Goal: Task Accomplishment & Management: Manage account settings

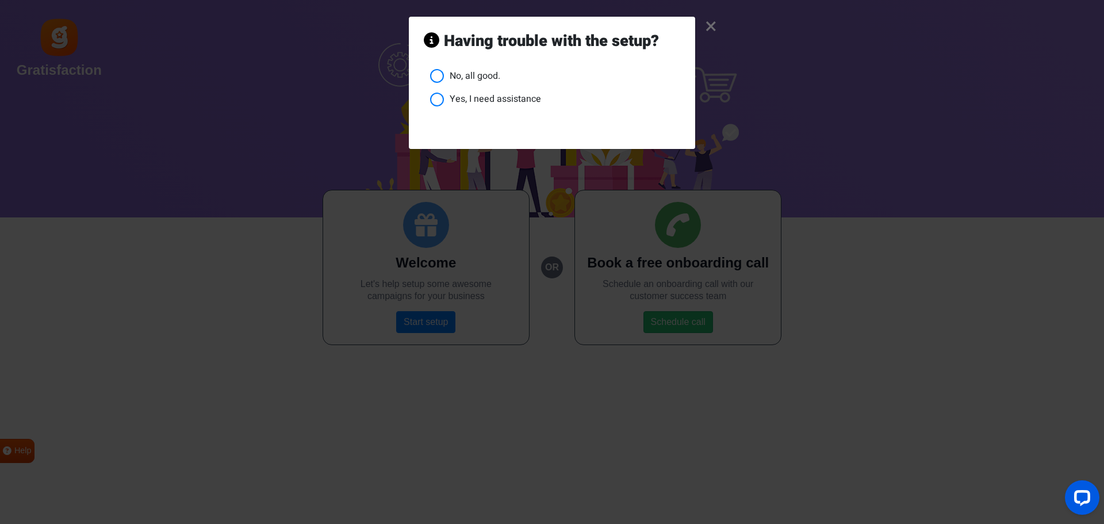
click at [712, 28] on link "×" at bounding box center [711, 26] width 12 height 11
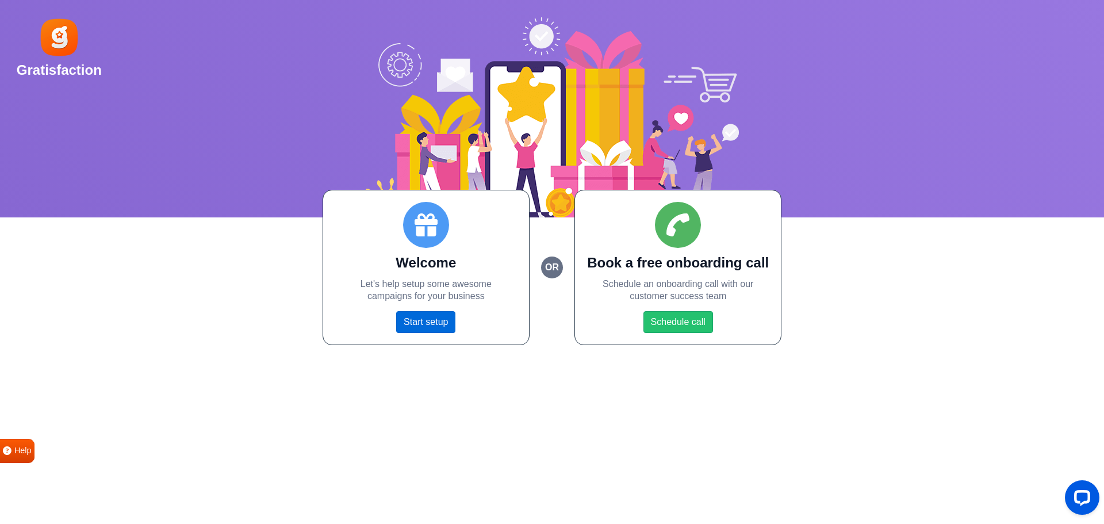
click at [419, 320] on link "Start setup" at bounding box center [425, 322] width 59 height 22
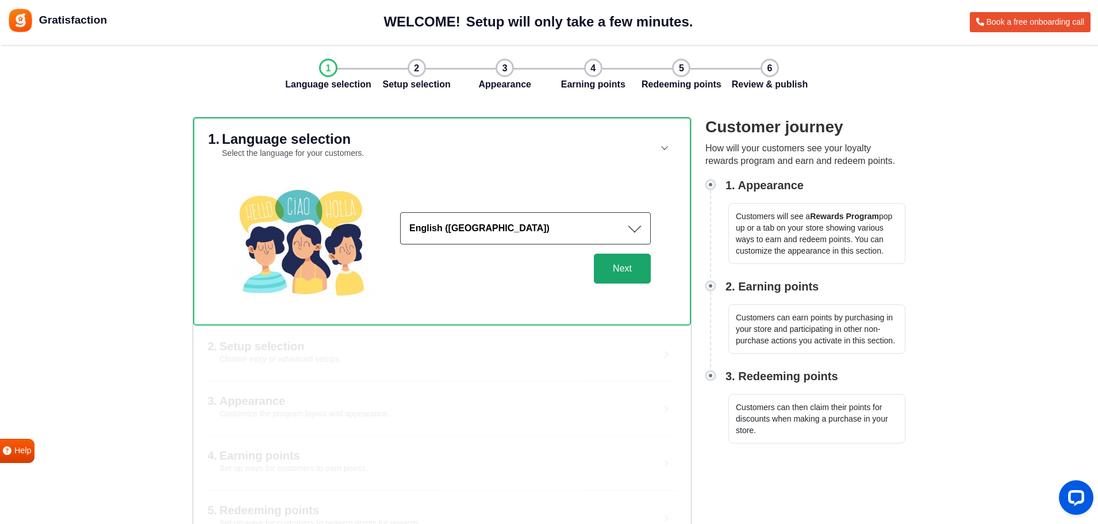
click at [627, 270] on button "Next" at bounding box center [622, 269] width 57 height 30
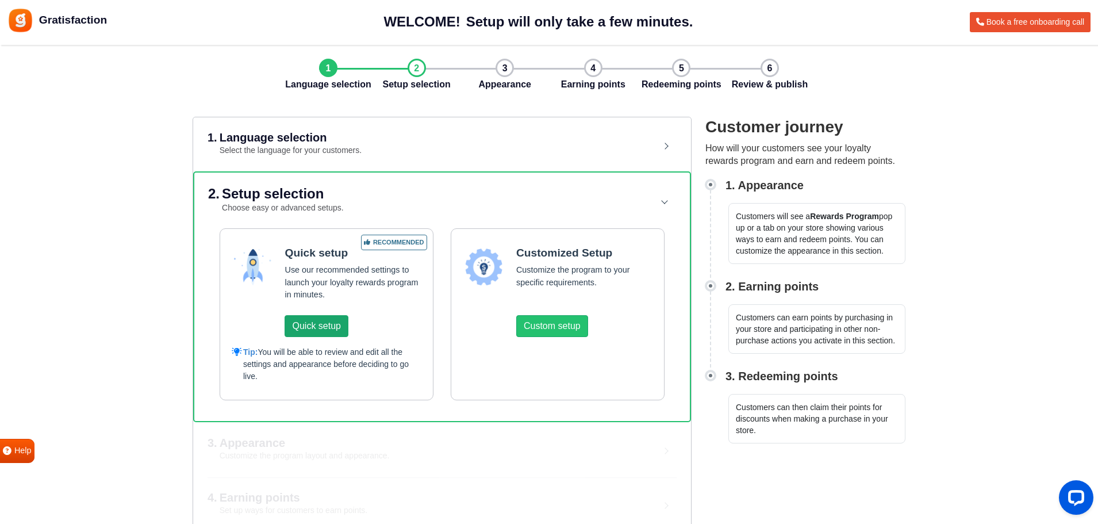
click at [305, 328] on button "Quick setup" at bounding box center [316, 326] width 63 height 22
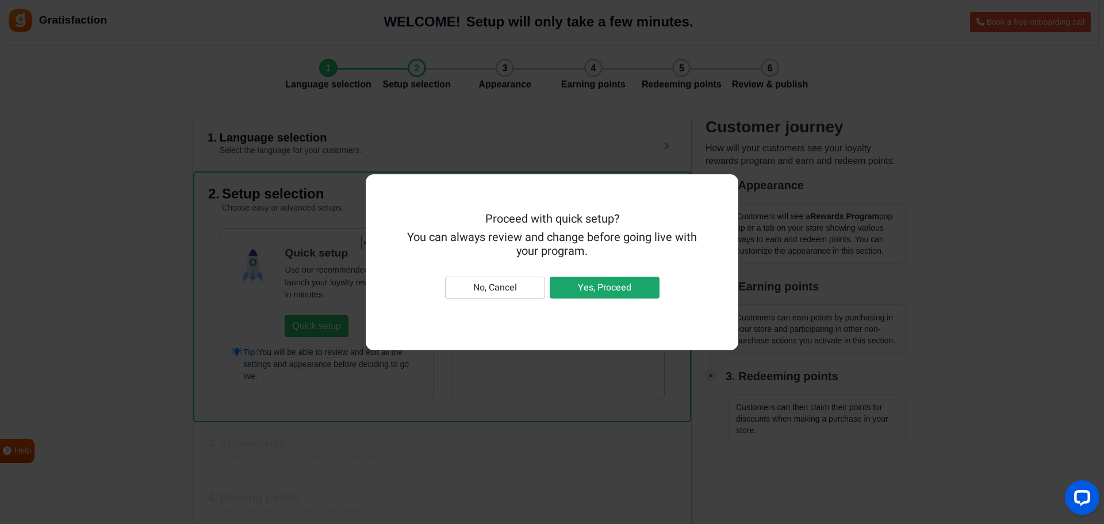
click at [608, 289] on button "Yes, Proceed" at bounding box center [605, 288] width 110 height 22
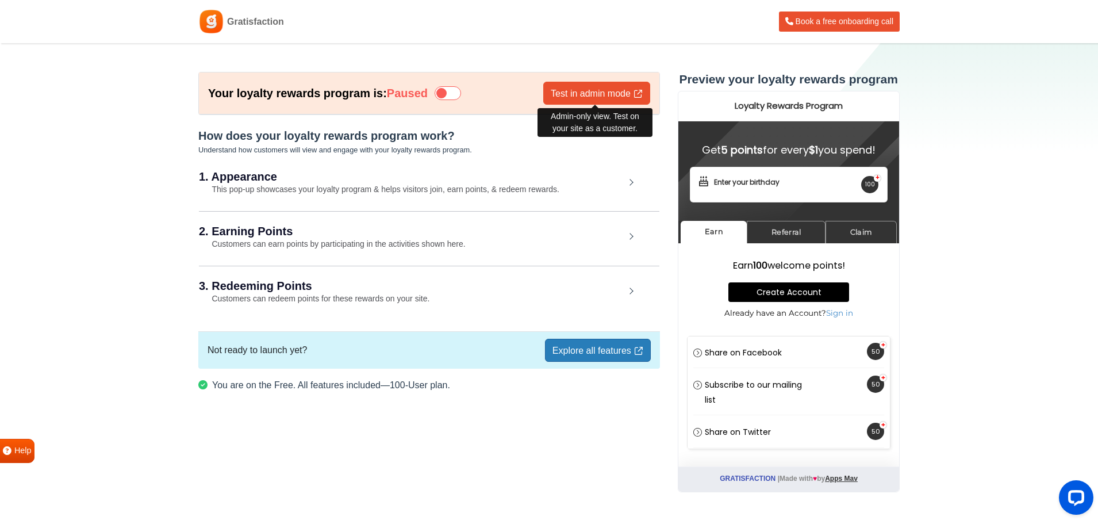
click at [607, 95] on link "Test in admin mode" at bounding box center [596, 93] width 107 height 23
click at [267, 185] on small "This pop-up showcases your loyalty program & helps visitors join, earn points, …" at bounding box center [379, 189] width 360 height 9
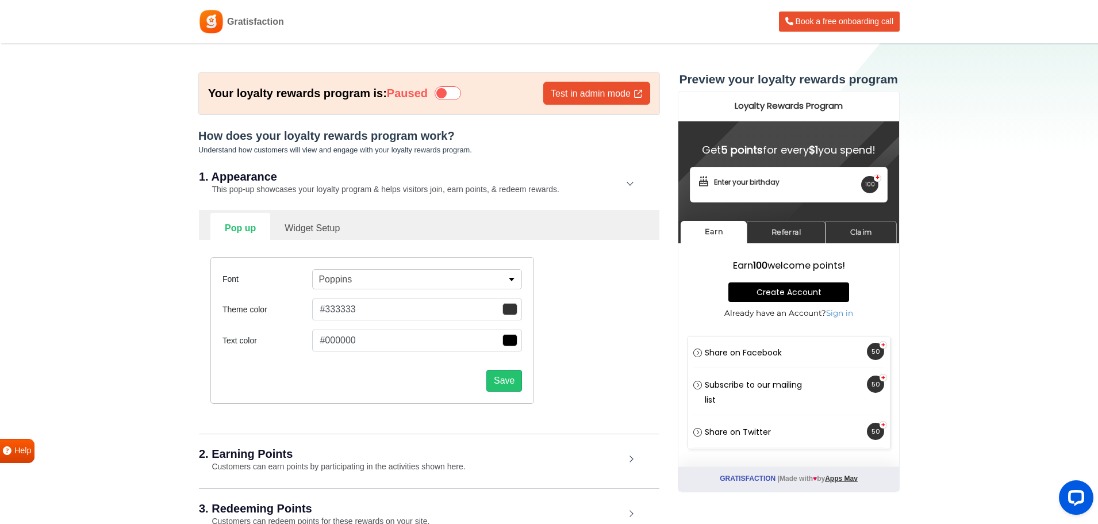
click at [310, 228] on link "Widget Setup" at bounding box center [312, 227] width 84 height 28
select select "right"
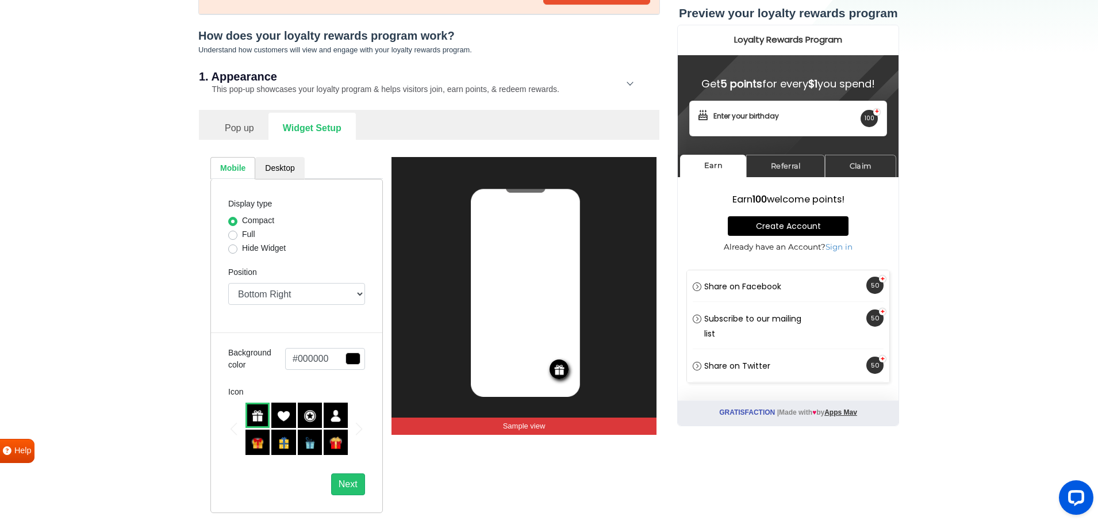
scroll to position [115, 0]
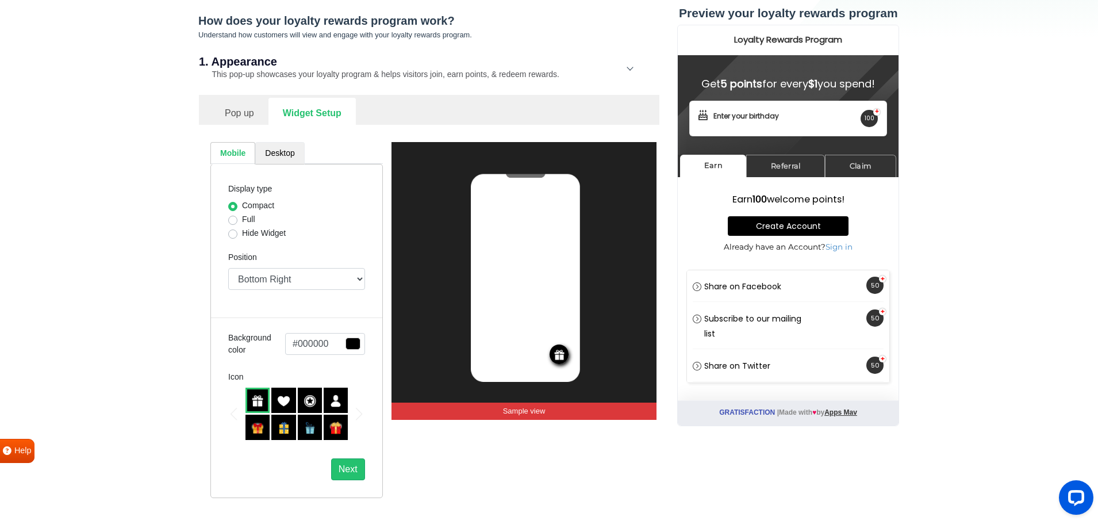
click at [277, 151] on link "Desktop" at bounding box center [279, 153] width 49 height 22
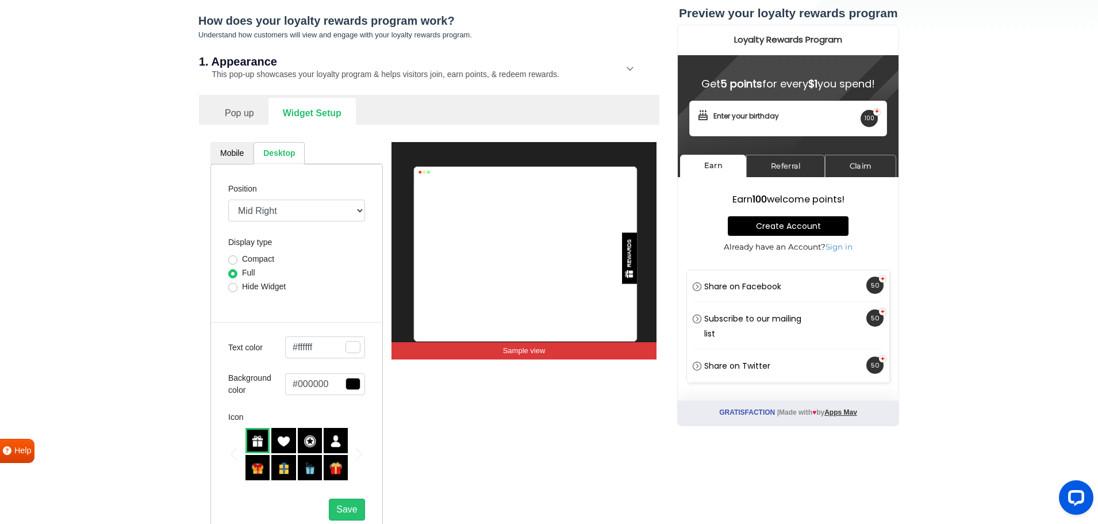
click at [224, 153] on link "Mobile" at bounding box center [231, 153] width 43 height 22
select select "right"
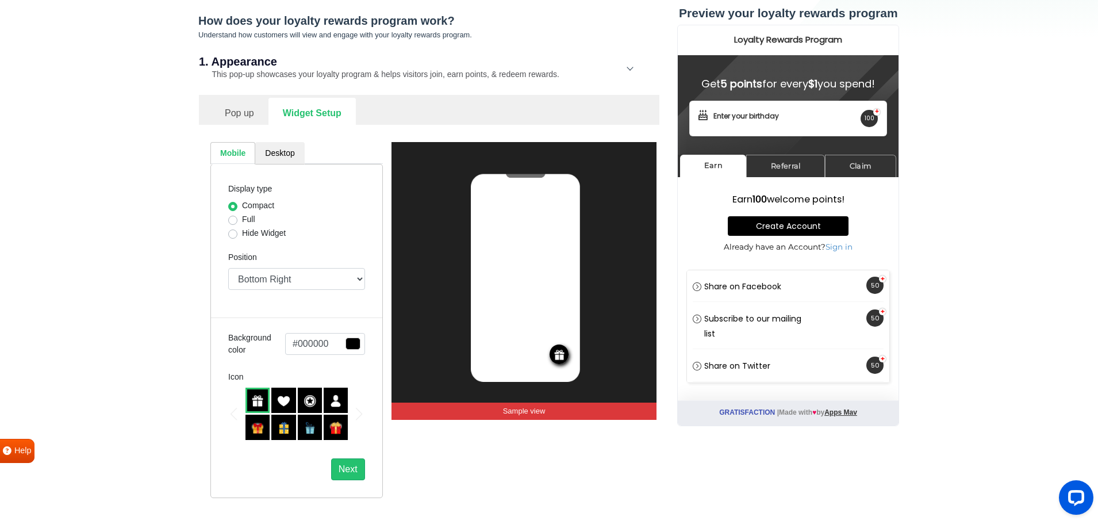
click at [354, 343] on span "button" at bounding box center [353, 343] width 15 height 12
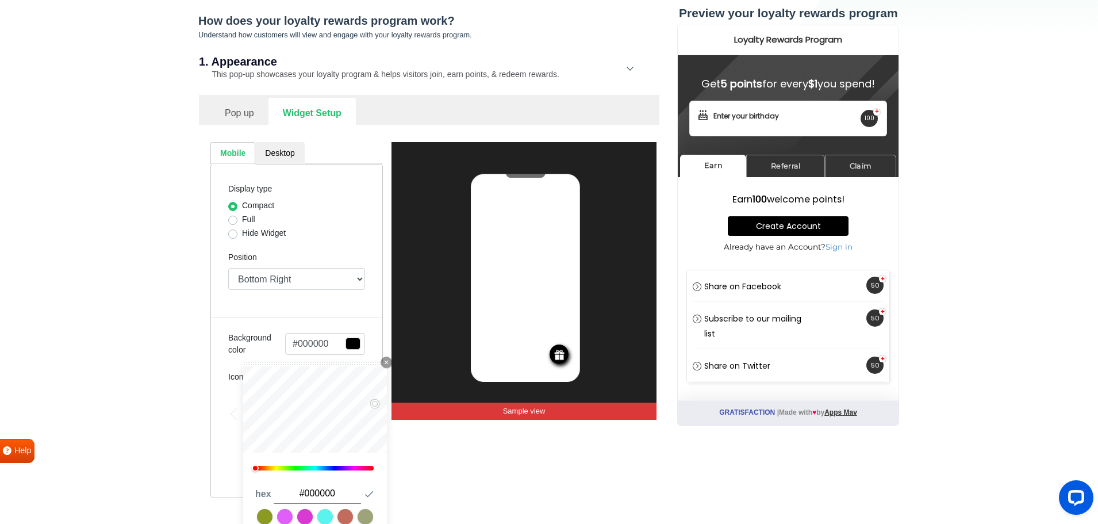
type input "#ff0808"
type input "#ff0505"
type input "#ff0404"
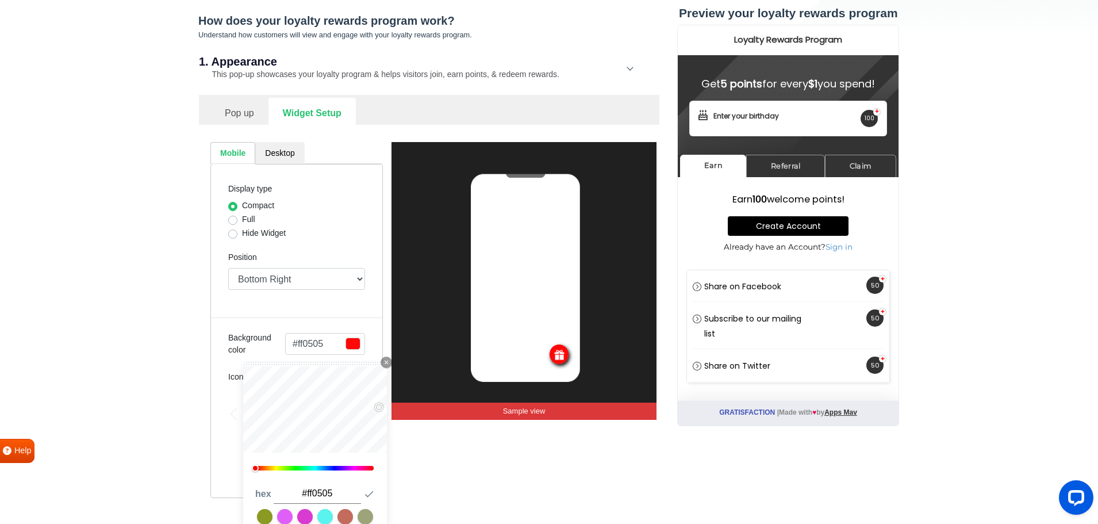
type input "#ff0404"
type input "#ff0202"
type input "#ff0101"
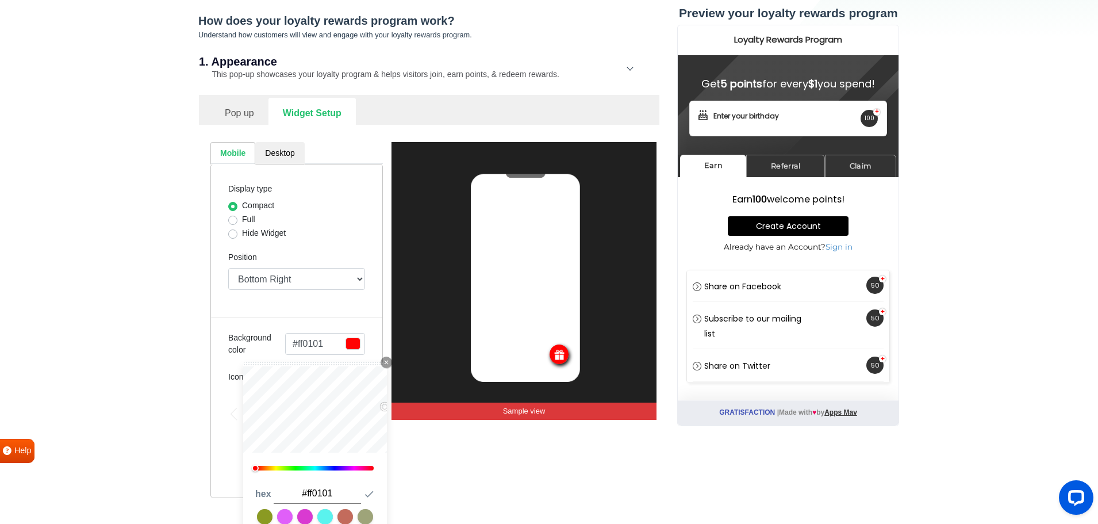
type input "#ff0000"
click at [388, 404] on div "Mobile Desktop Display type Compact Full Hide Widget Position Top Right Top Lef…" at bounding box center [297, 320] width 190 height 356
click at [120, 378] on section "Your loyalty rewards program is: Paused Test in admin mode How does your loyalt…" at bounding box center [549, 351] width 1098 height 847
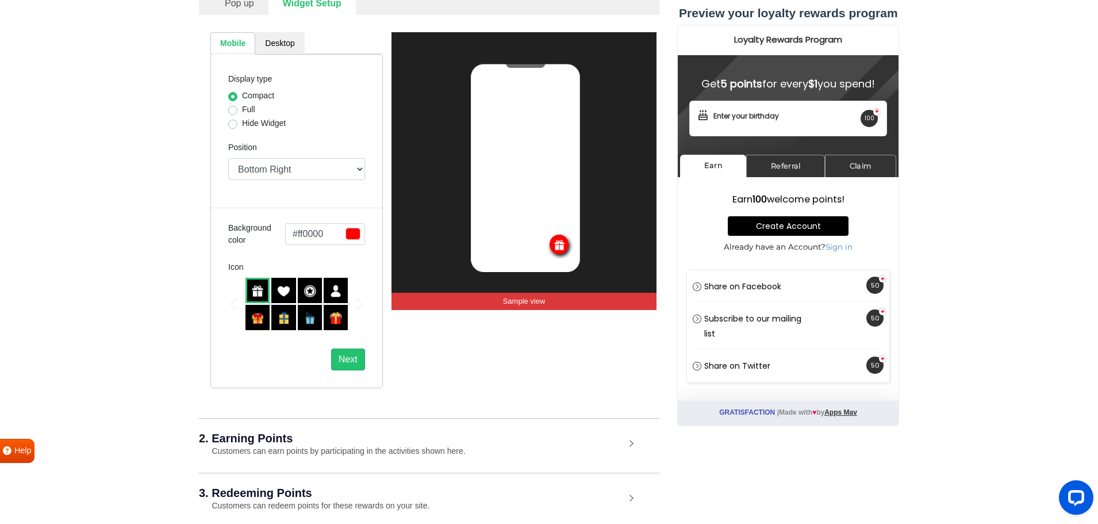
scroll to position [230, 0]
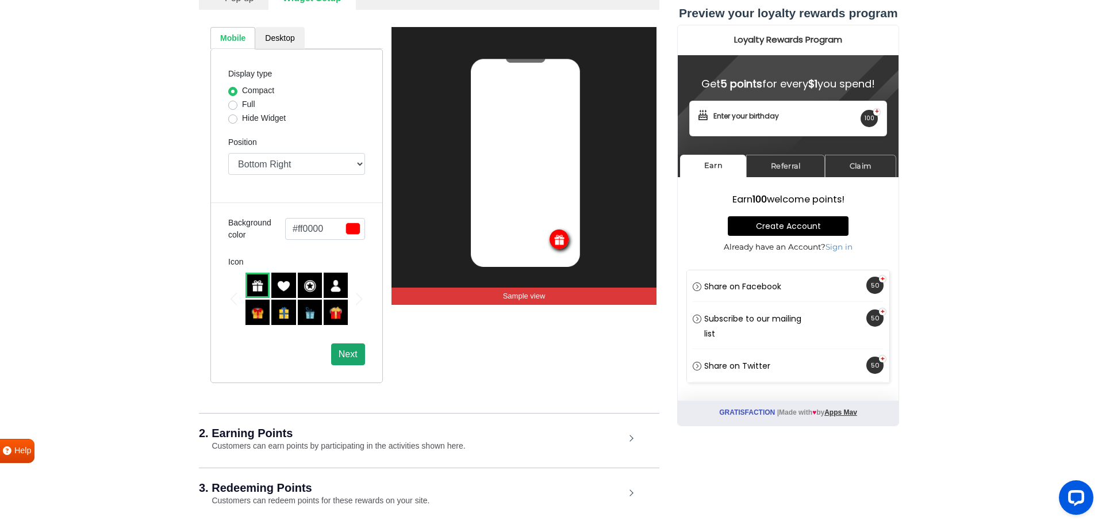
click at [350, 351] on button "Next" at bounding box center [348, 354] width 34 height 22
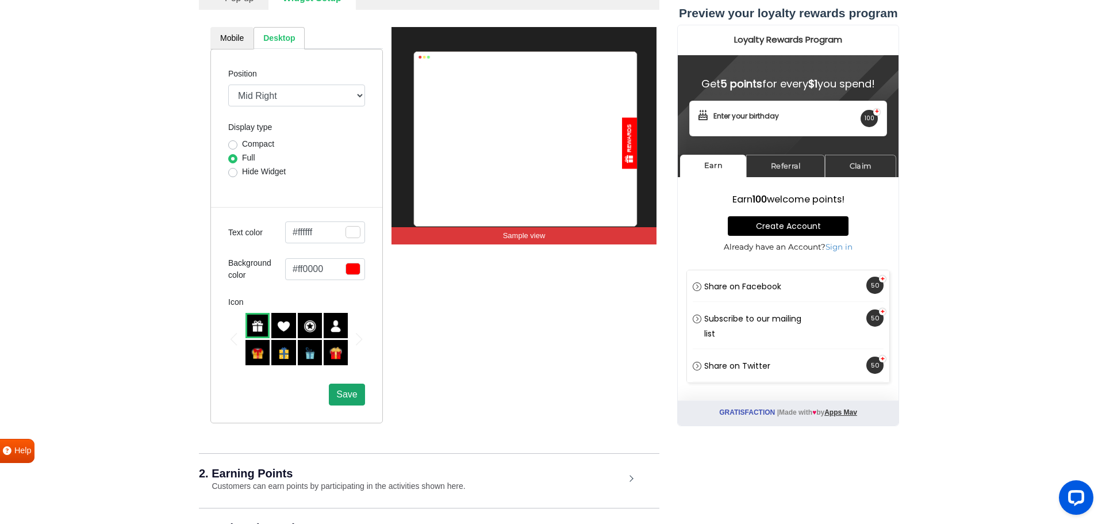
click at [344, 396] on span "Save" at bounding box center [346, 394] width 21 height 10
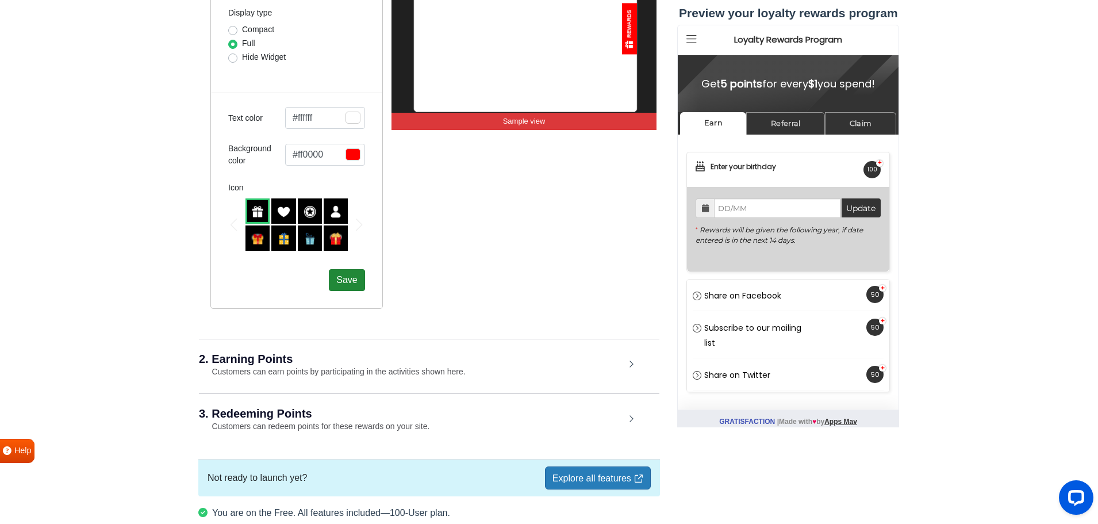
scroll to position [345, 0]
click at [383, 366] on div "2. Earning Points Customers can earn points by participating in the activities …" at bounding box center [429, 364] width 461 height 53
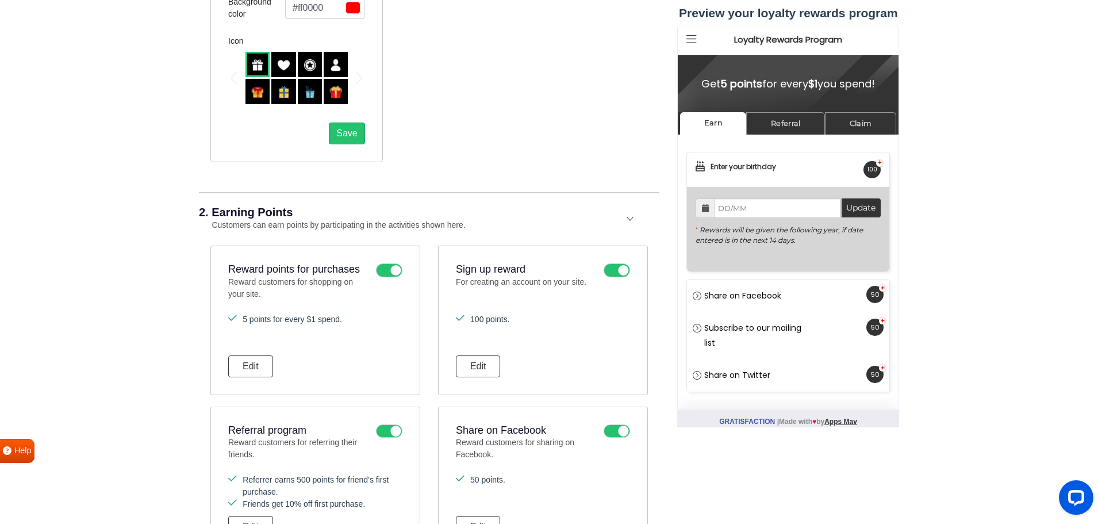
scroll to position [517, 0]
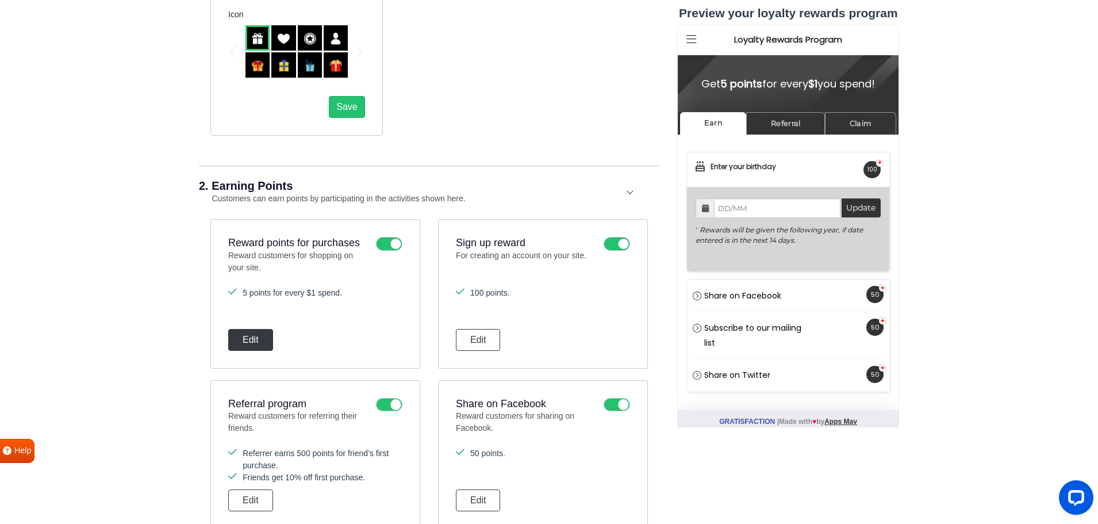
click at [251, 336] on button "Edit" at bounding box center [250, 340] width 45 height 22
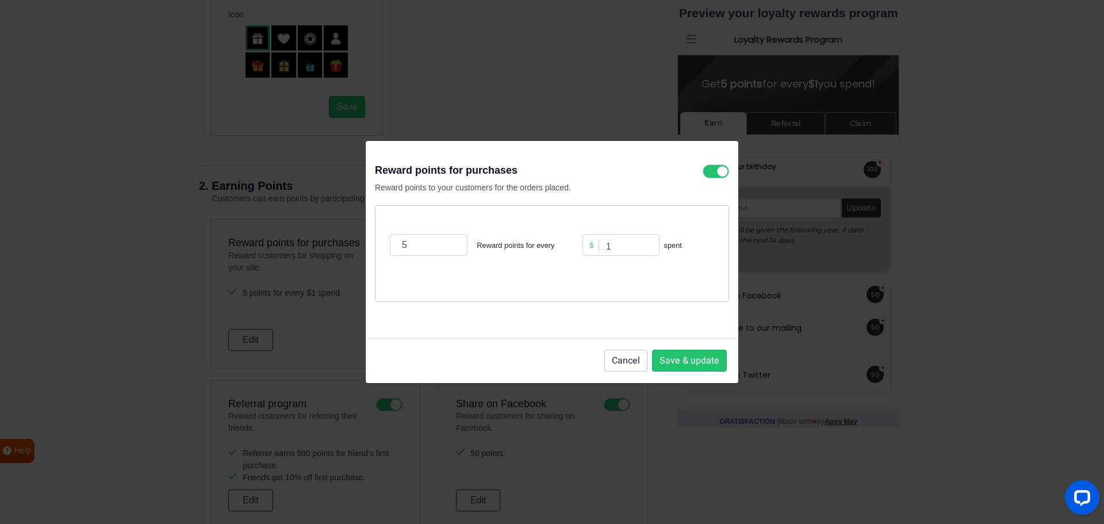
click at [590, 245] on div "$" at bounding box center [592, 245] width 14 height 11
click at [711, 177] on icon at bounding box center [716, 171] width 26 height 14
click at [0, 0] on input "checkbox" at bounding box center [0, 0] width 0 height 0
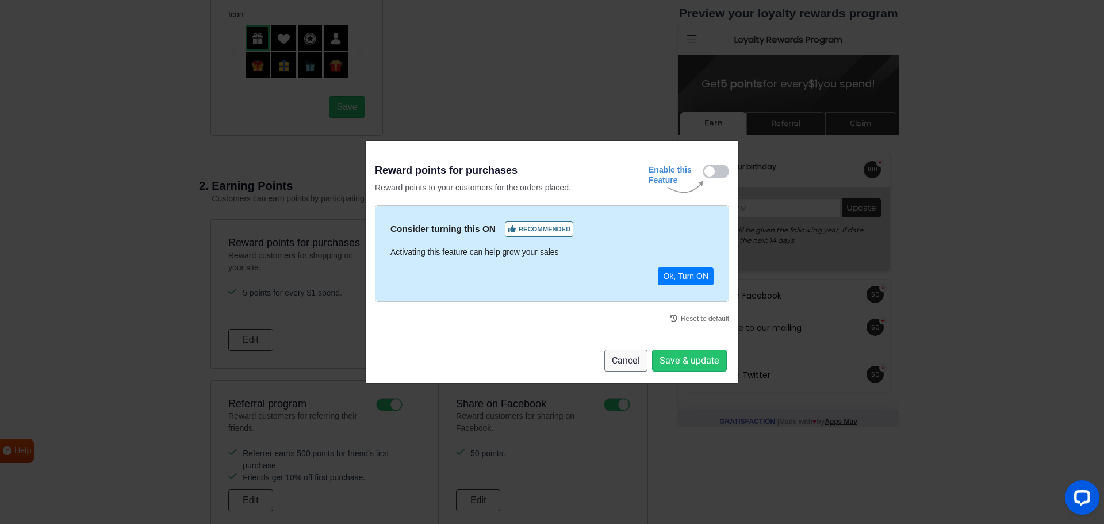
click at [630, 361] on button "Cancel" at bounding box center [625, 361] width 43 height 22
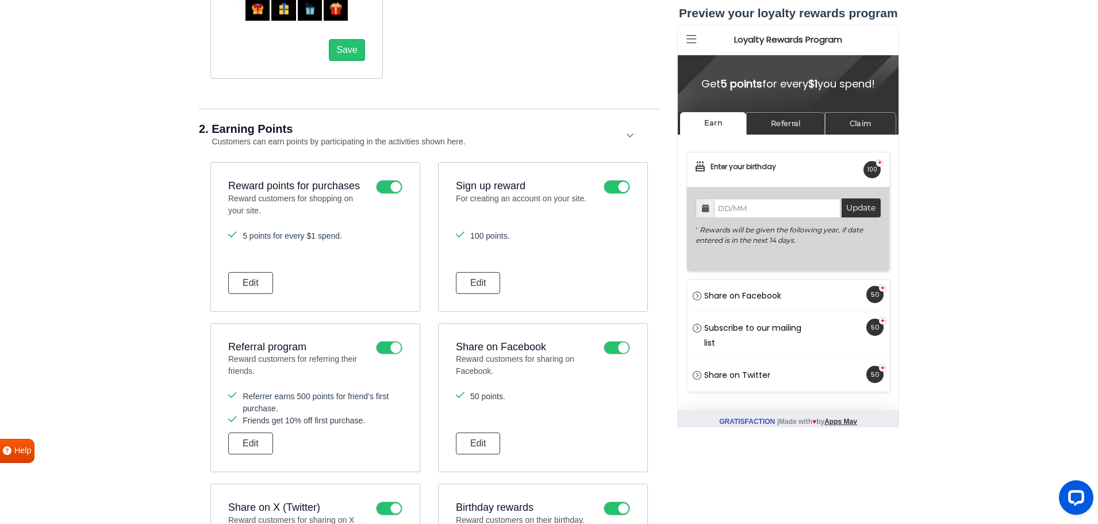
scroll to position [575, 0]
click at [248, 442] on button "Edit" at bounding box center [250, 443] width 45 height 22
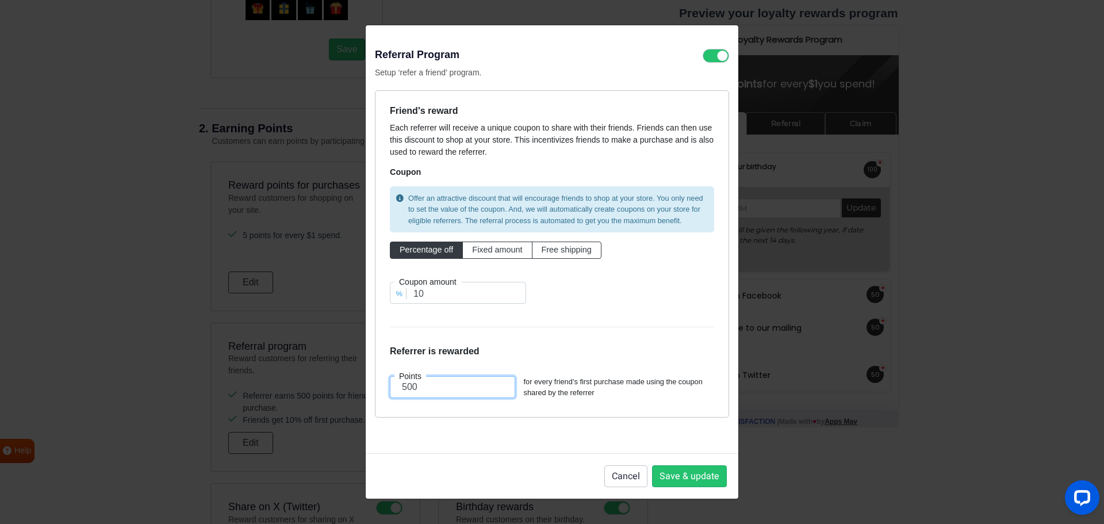
click at [405, 389] on input "500" at bounding box center [452, 387] width 125 height 22
click at [693, 476] on button "Save & update" at bounding box center [689, 476] width 75 height 22
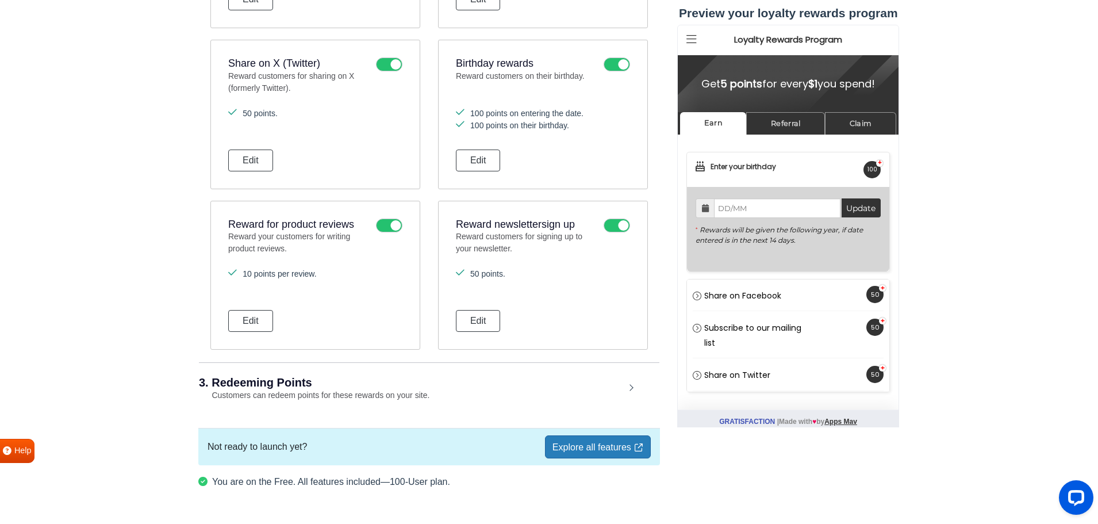
scroll to position [992, 0]
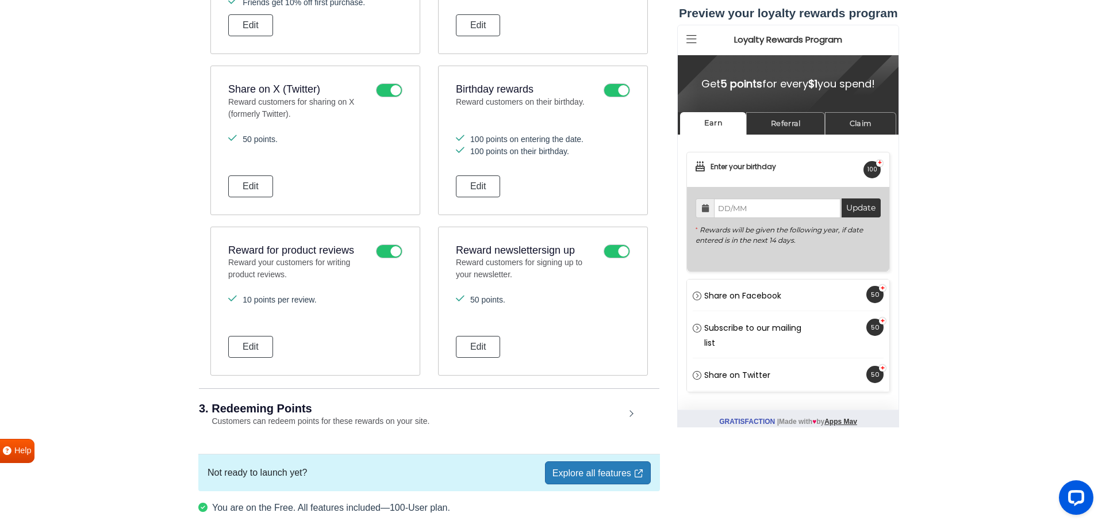
click at [388, 251] on icon at bounding box center [389, 251] width 26 height 14
click at [0, 0] on input "checkbox" at bounding box center [0, 0] width 0 height 0
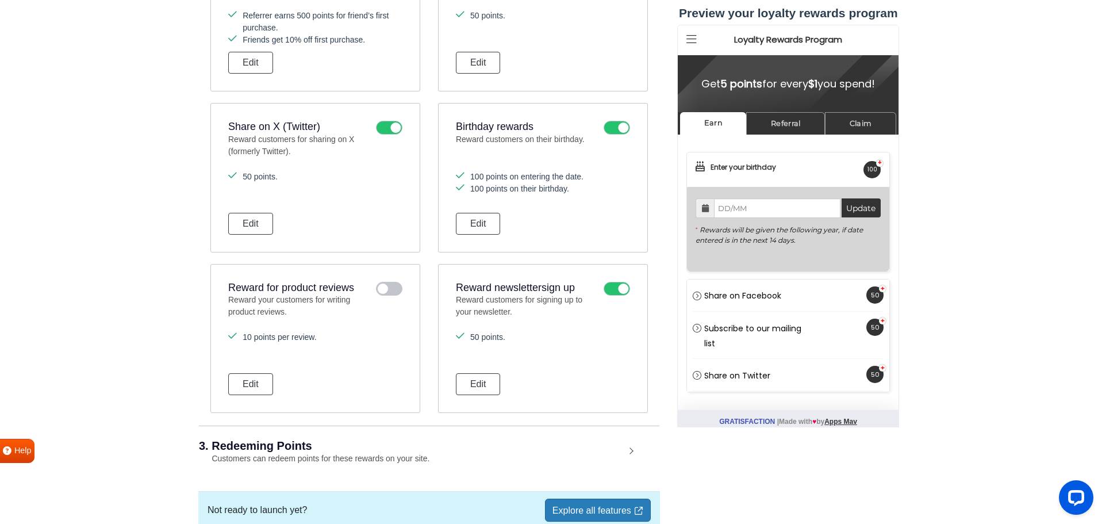
scroll to position [935, 0]
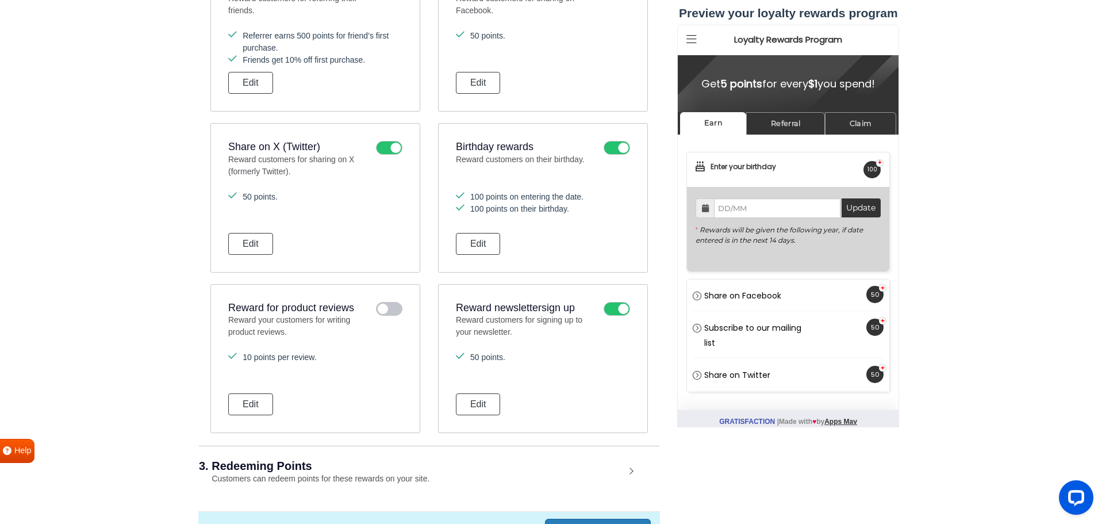
click at [609, 312] on icon at bounding box center [617, 309] width 26 height 14
click at [0, 0] on input "checkbox" at bounding box center [0, 0] width 0 height 0
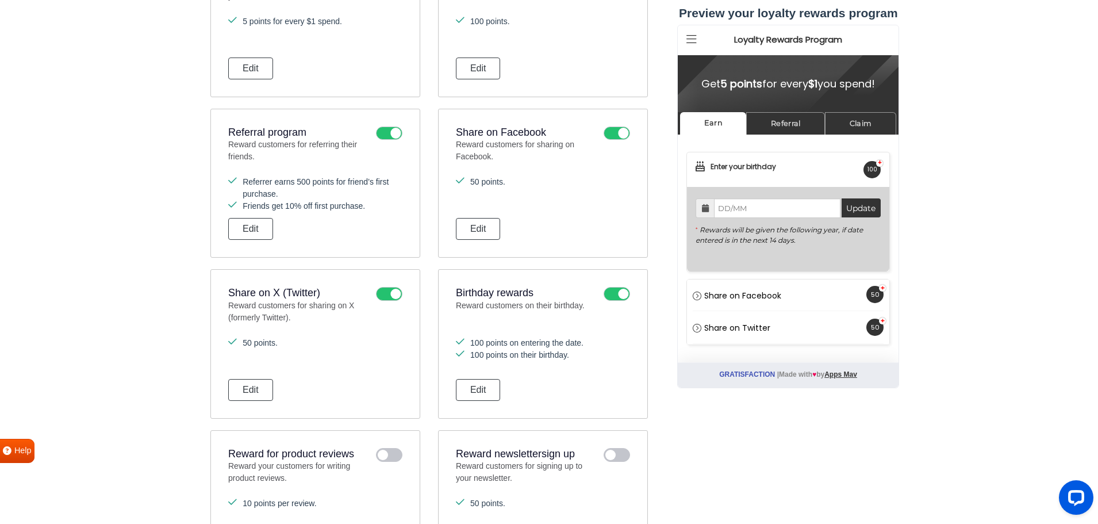
scroll to position [762, 0]
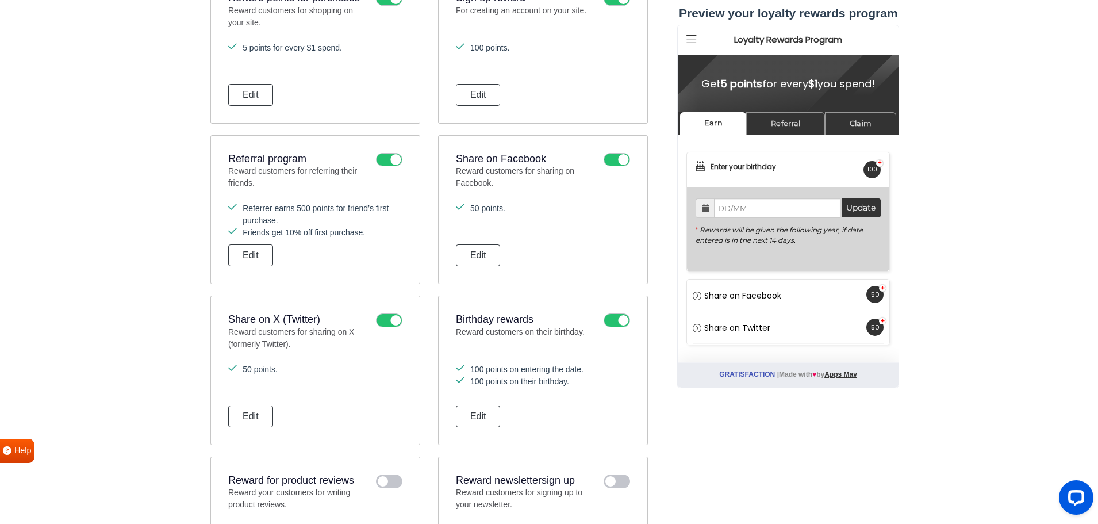
click at [613, 319] on icon at bounding box center [617, 320] width 26 height 14
click at [0, 0] on input "checkbox" at bounding box center [0, 0] width 0 height 0
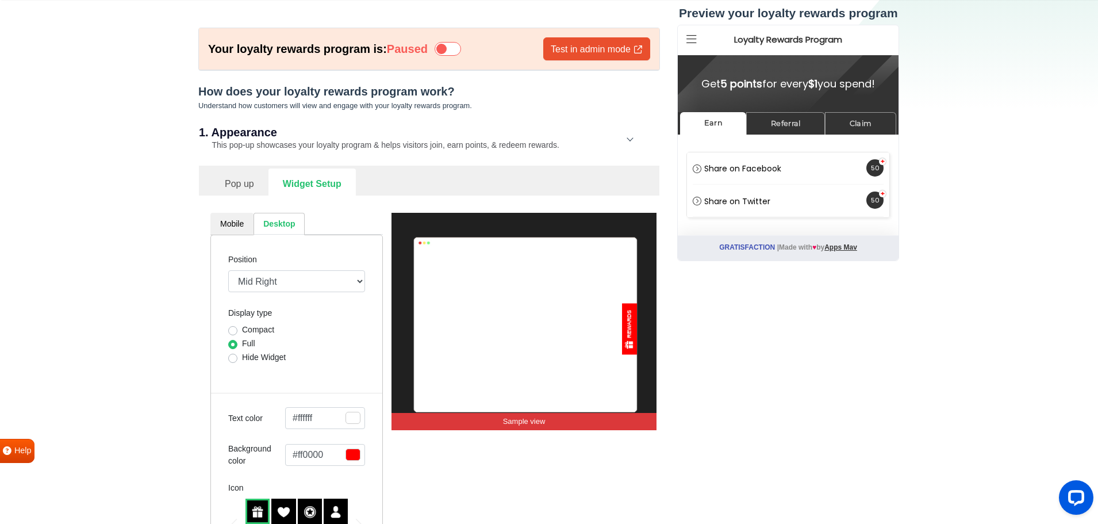
scroll to position [15, 0]
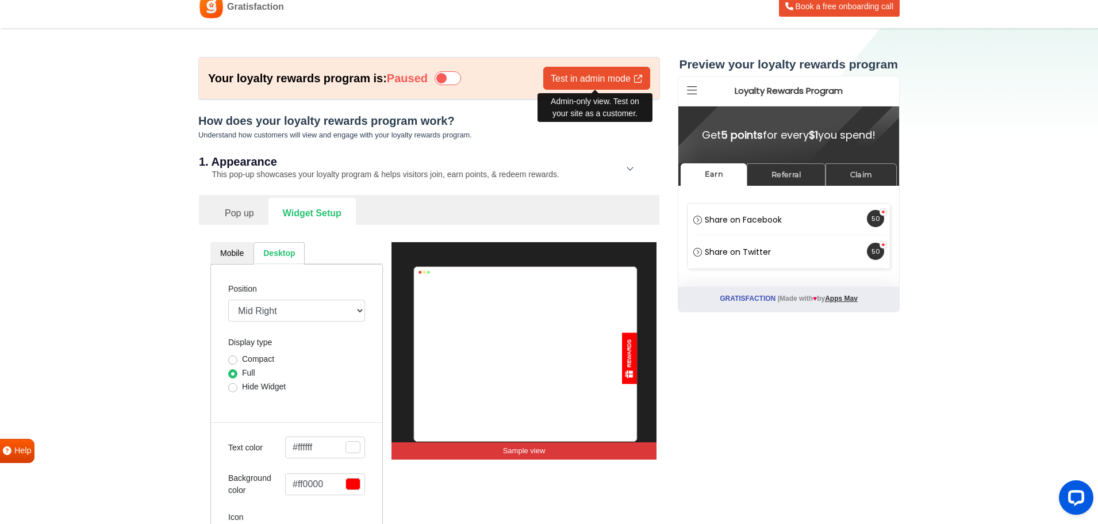
click at [604, 75] on link "Test in admin mode" at bounding box center [596, 78] width 107 height 23
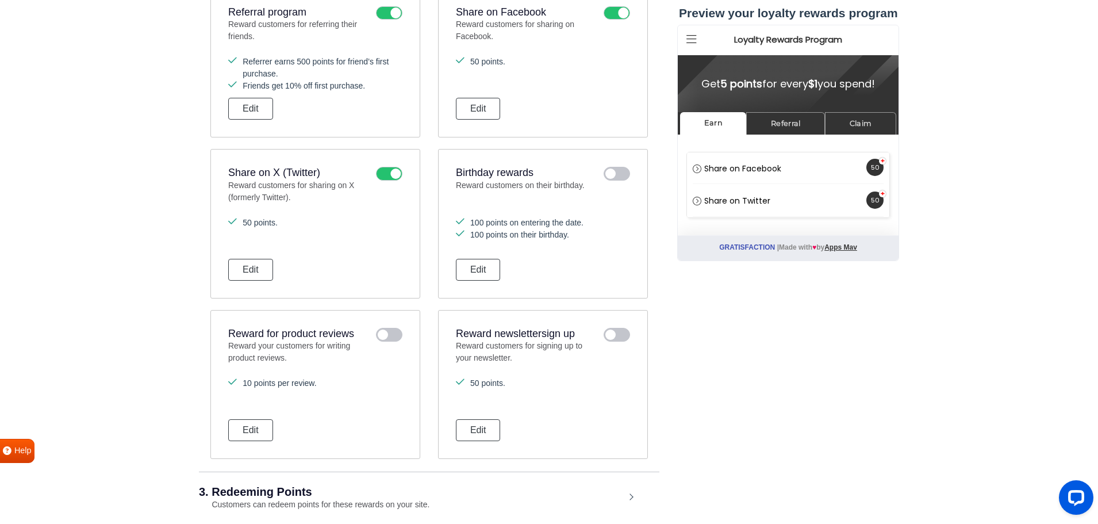
scroll to position [1050, 0]
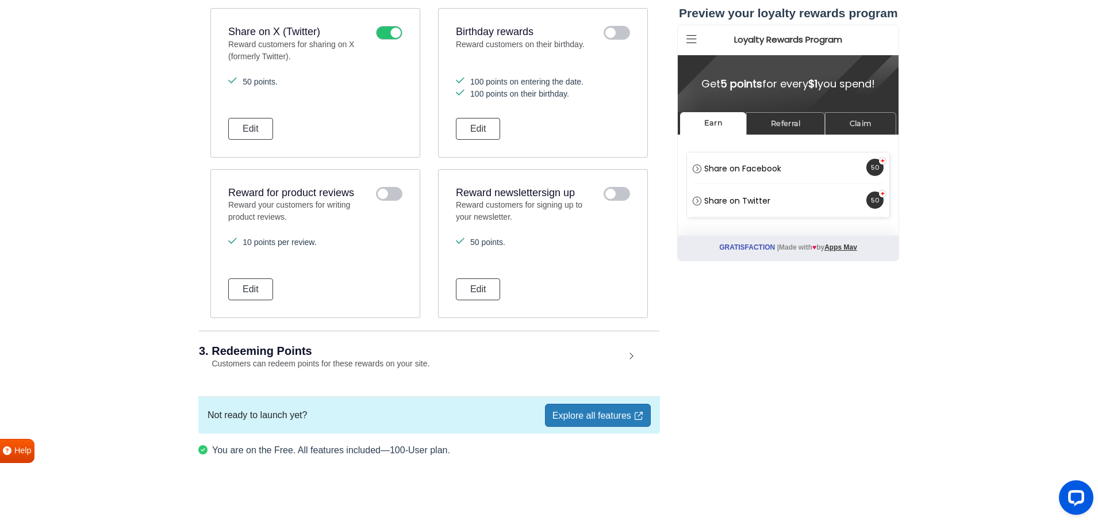
click at [370, 350] on h2 "3. Redeeming Points" at bounding box center [412, 350] width 426 height 11
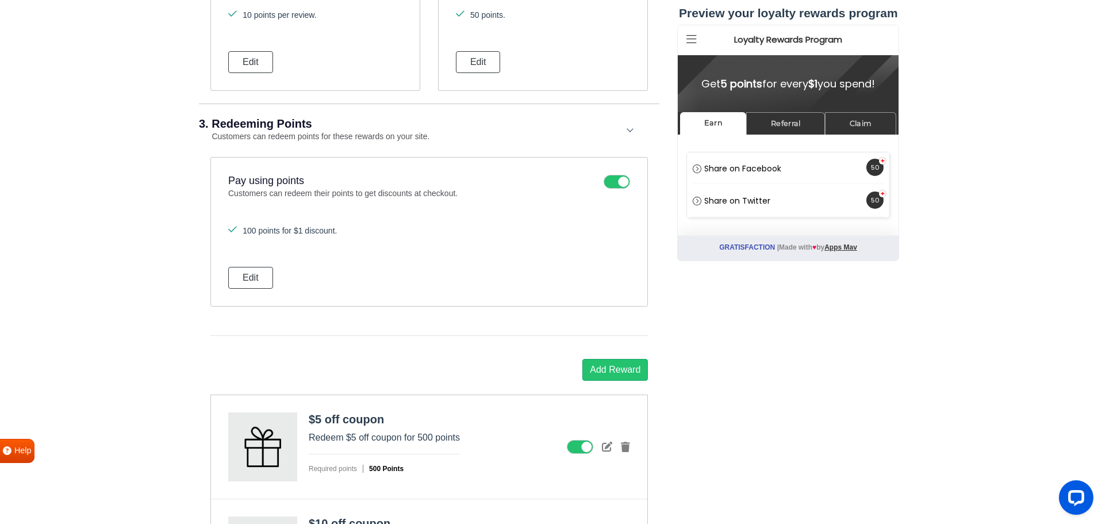
scroll to position [1280, 0]
click at [612, 179] on icon at bounding box center [617, 179] width 26 height 14
click at [0, 0] on input "checkbox" at bounding box center [0, 0] width 0 height 0
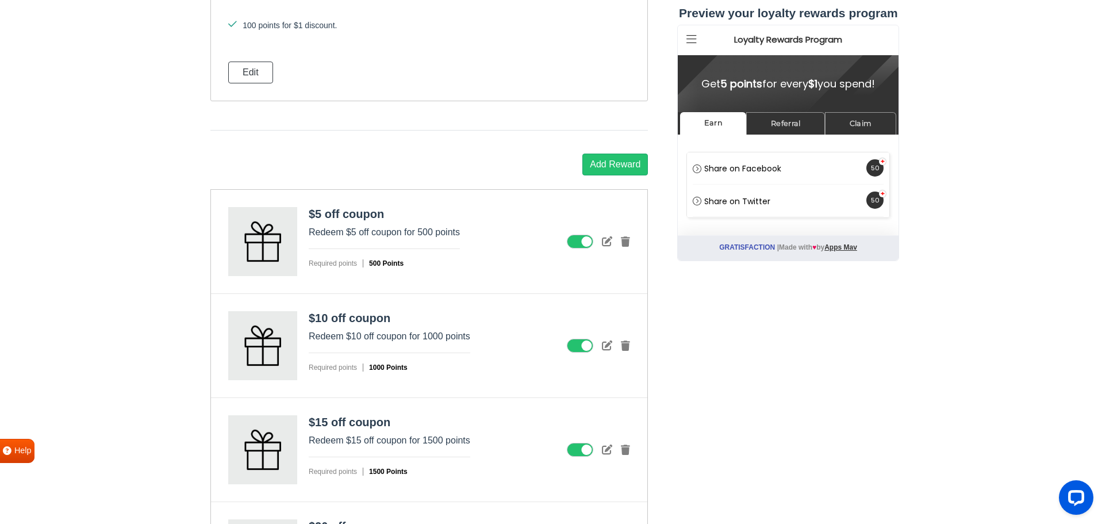
scroll to position [1510, 0]
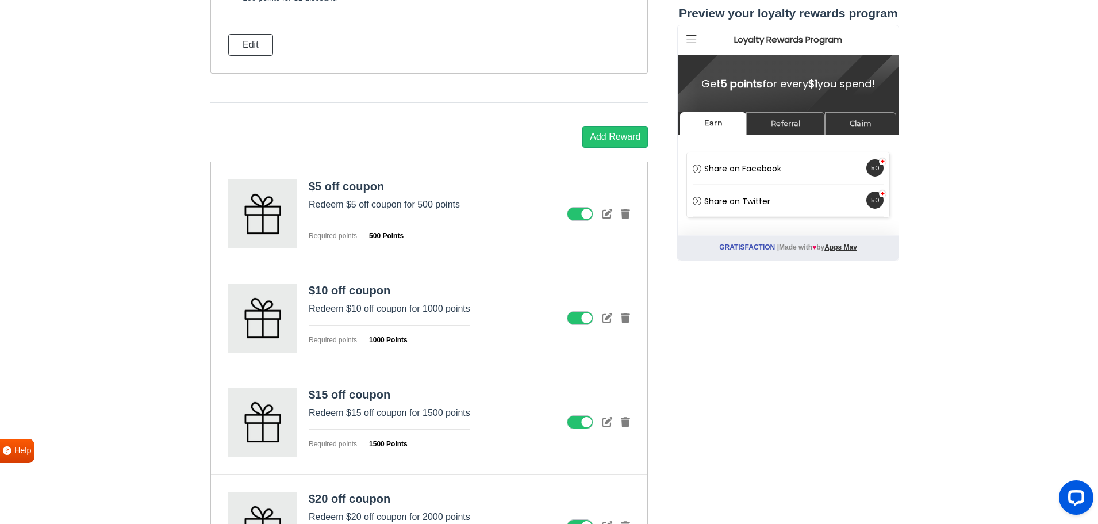
click at [576, 212] on icon at bounding box center [580, 214] width 26 height 14
click at [0, 0] on input "checkbox" at bounding box center [0, 0] width 0 height 0
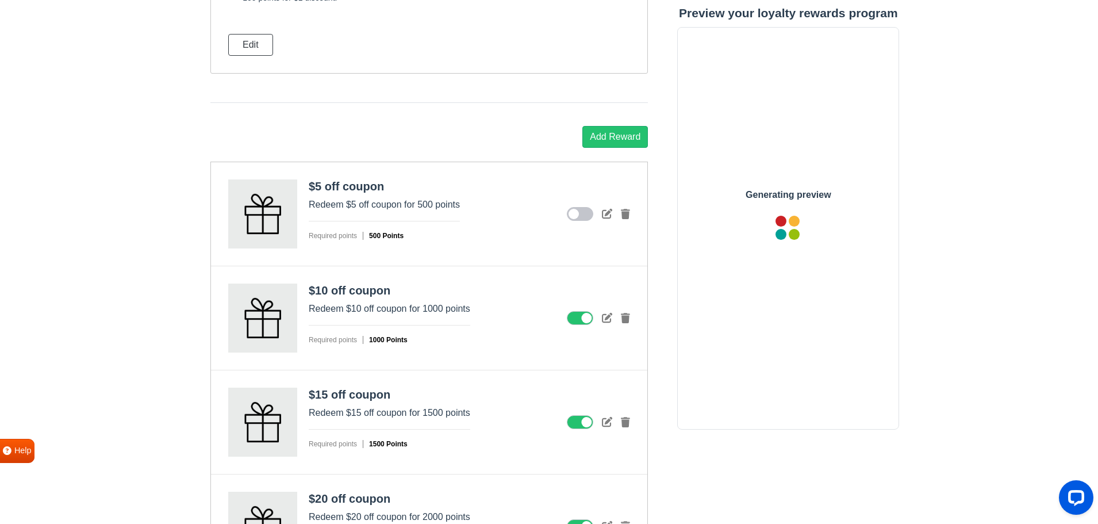
click at [570, 310] on div "$10 off coupon Redeem $10 off coupon for 1000 points Required points 1000 Points" at bounding box center [429, 318] width 436 height 104
click at [576, 418] on icon at bounding box center [580, 422] width 26 height 14
click at [0, 0] on input "checkbox" at bounding box center [0, 0] width 0 height 0
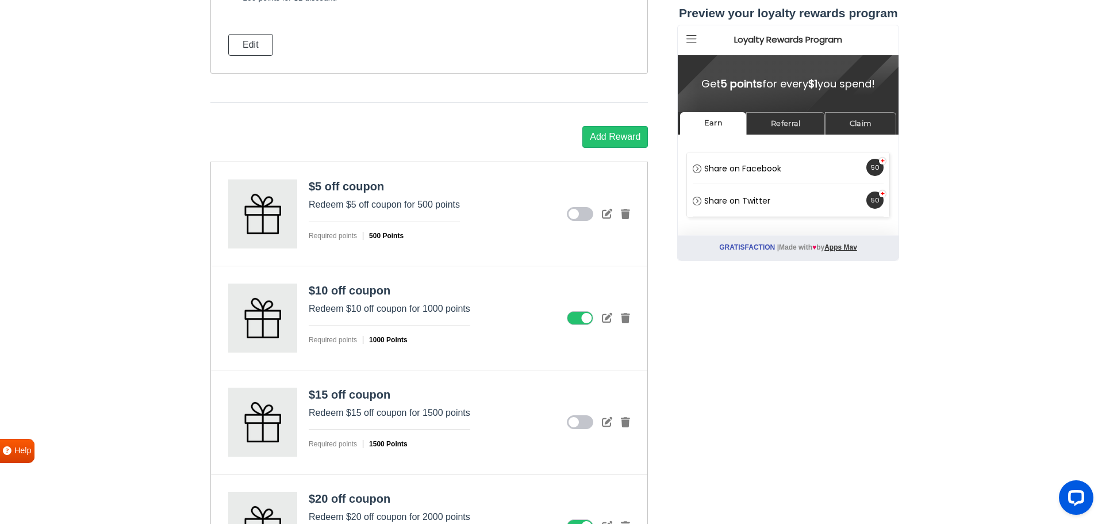
click at [577, 319] on icon at bounding box center [580, 318] width 26 height 14
click at [0, 0] on input "checkbox" at bounding box center [0, 0] width 0 height 0
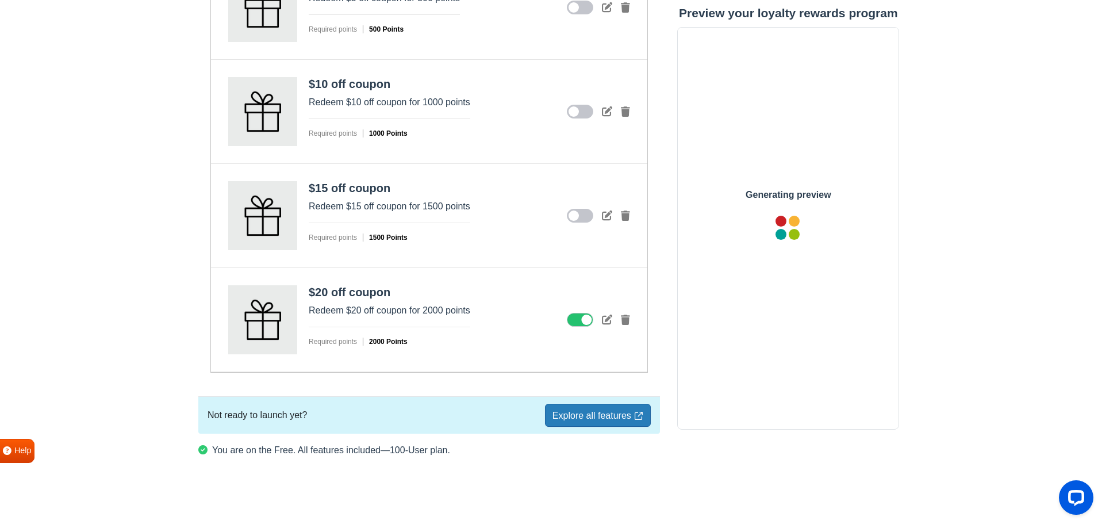
click at [576, 318] on icon at bounding box center [580, 320] width 26 height 14
click at [0, 0] on input "checkbox" at bounding box center [0, 0] width 0 height 0
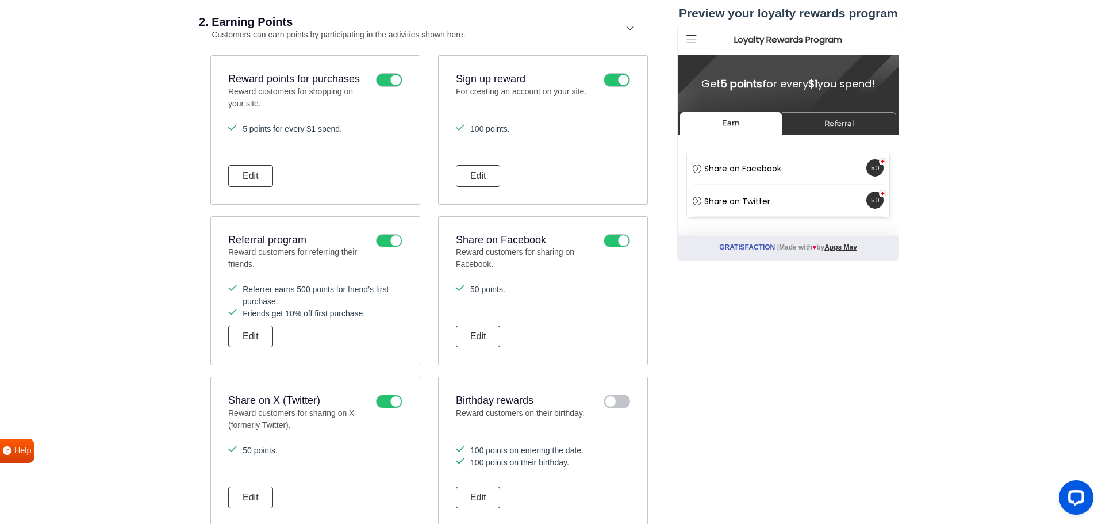
scroll to position [624, 0]
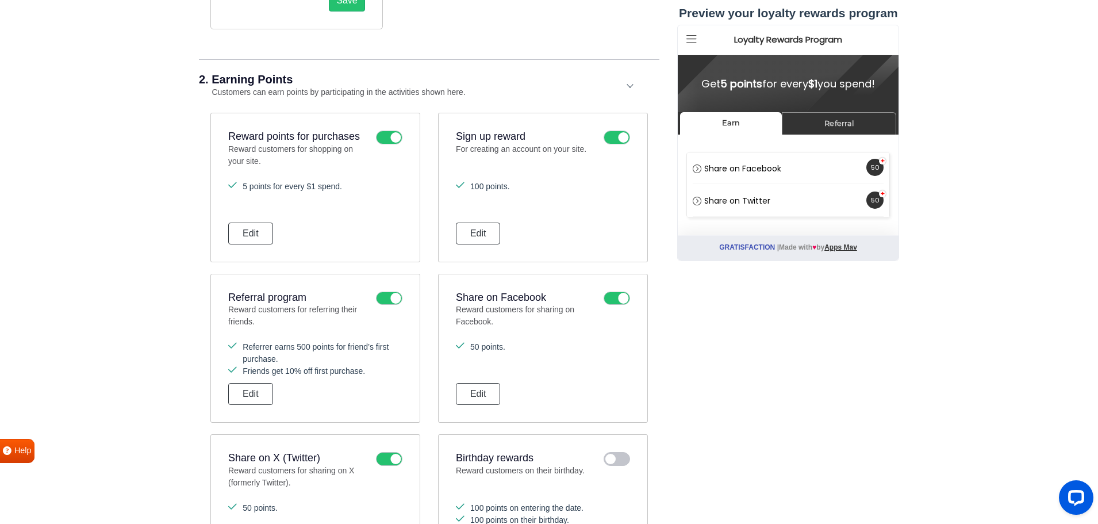
click at [387, 140] on icon at bounding box center [389, 138] width 26 height 14
click at [0, 0] on input "checkbox" at bounding box center [0, 0] width 0 height 0
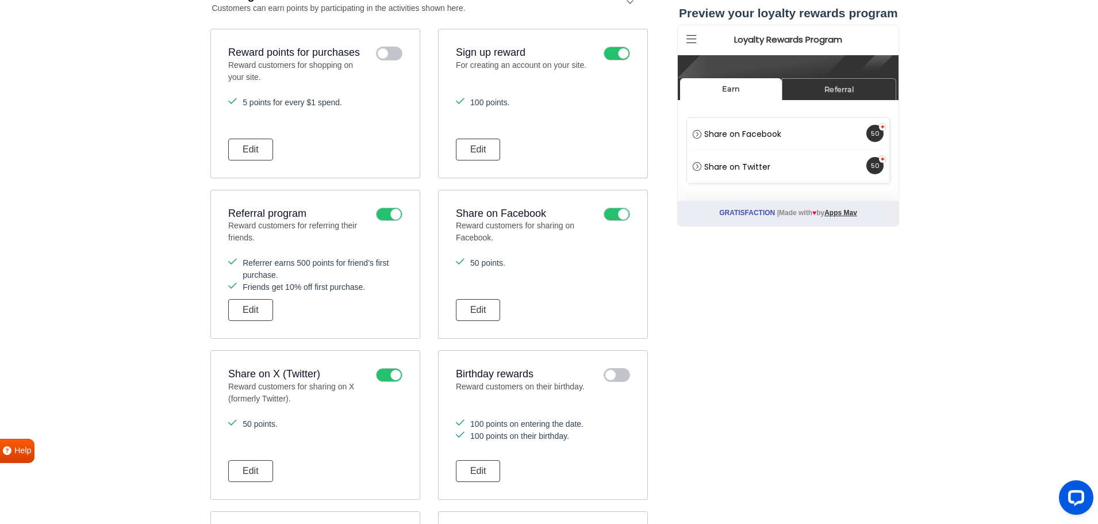
scroll to position [739, 0]
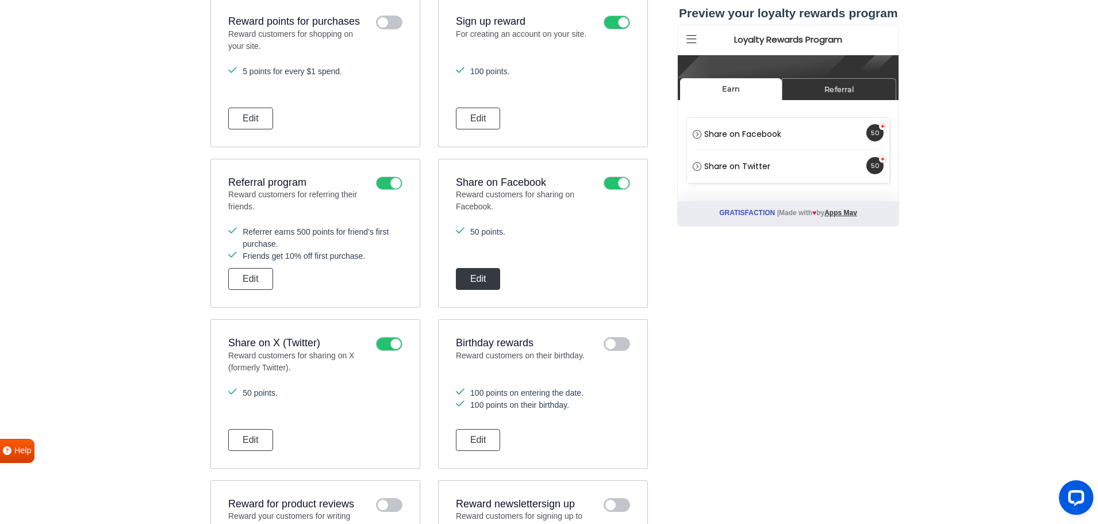
click at [480, 279] on button "Edit" at bounding box center [478, 279] width 45 height 22
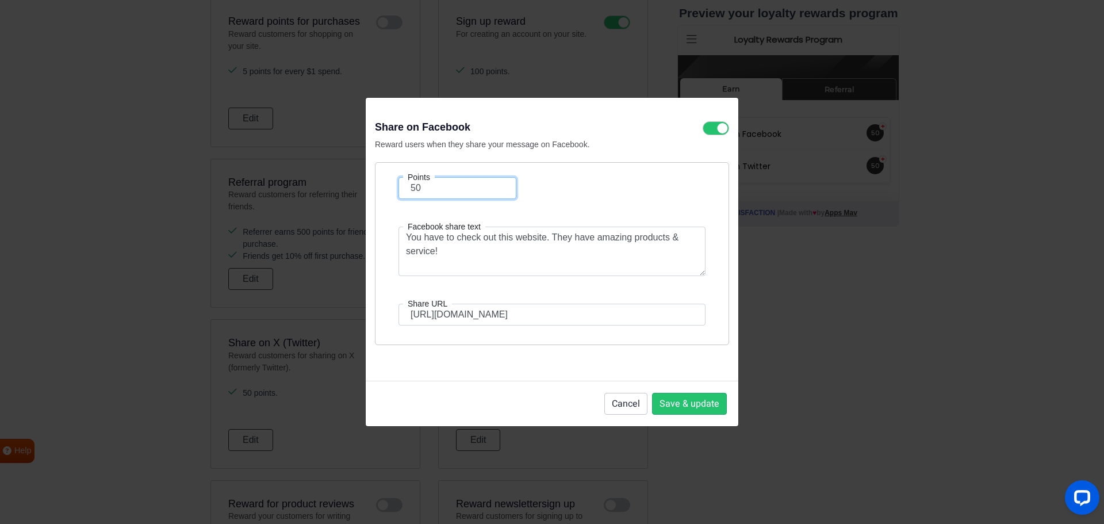
drag, startPoint x: 417, startPoint y: 186, endPoint x: 401, endPoint y: 187, distance: 15.6
click at [401, 187] on input "50" at bounding box center [457, 188] width 118 height 22
type input "100"
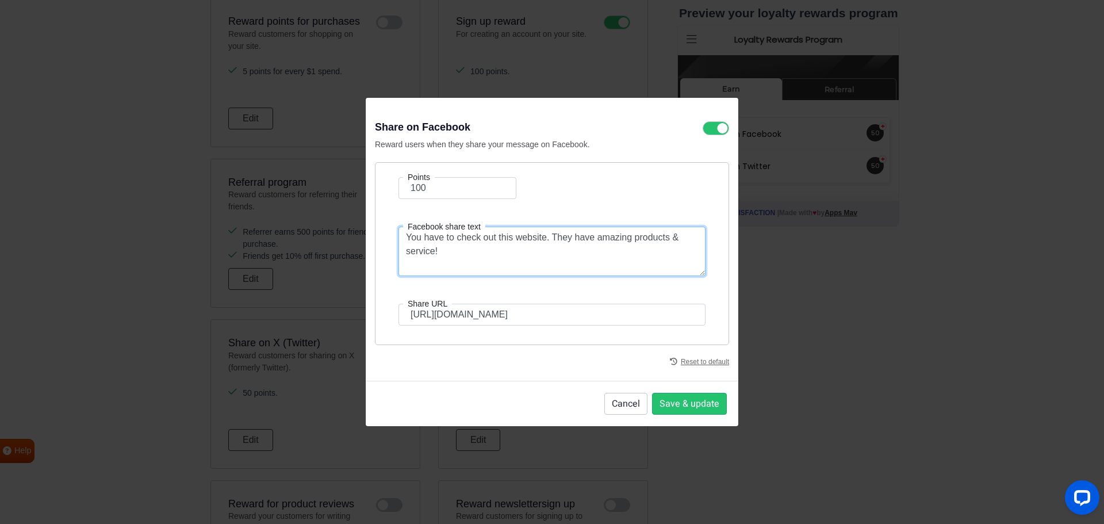
click at [475, 256] on textarea "You have to check out this website. They have amazing products & service!" at bounding box center [551, 251] width 307 height 49
type textarea "You have to check out this website. I've sent my parcel without any delay or is…"
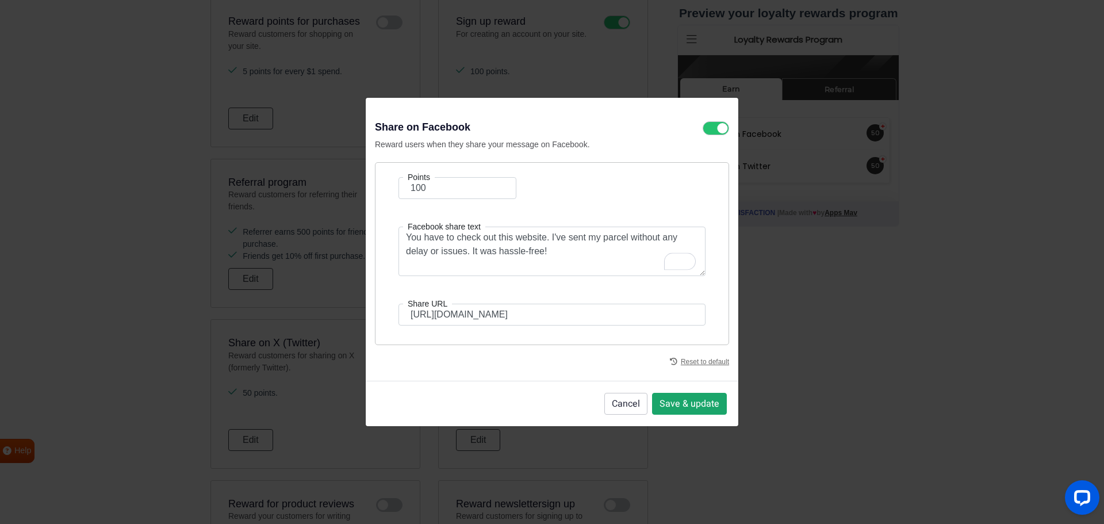
click at [701, 403] on button "Save & update" at bounding box center [689, 404] width 75 height 22
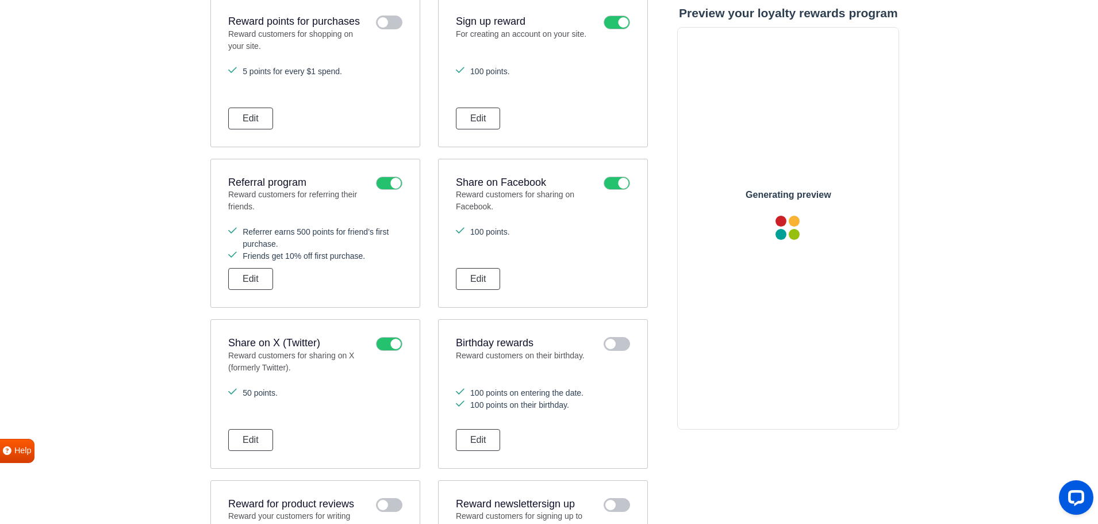
scroll to position [0, 0]
click at [250, 276] on button "Edit" at bounding box center [250, 279] width 45 height 22
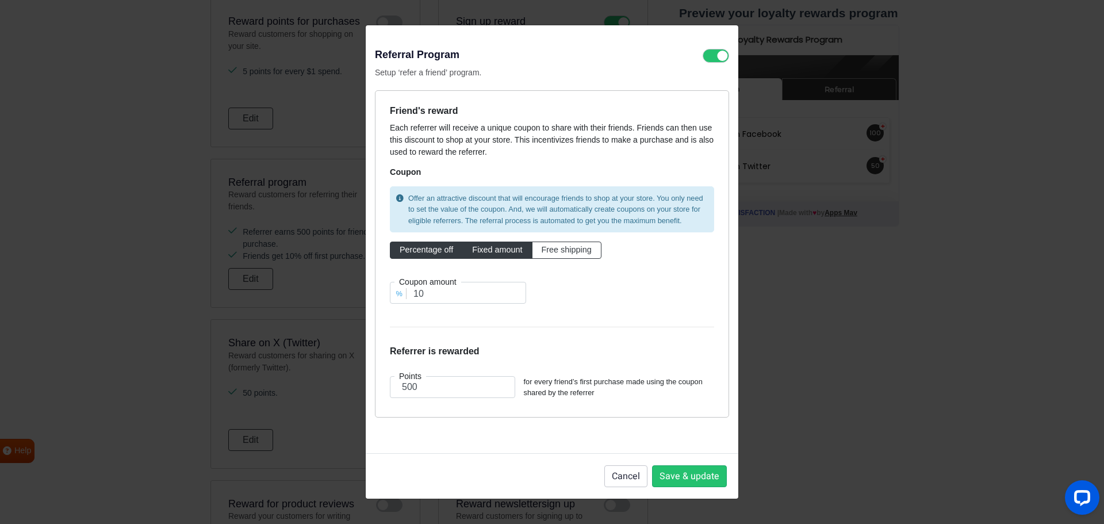
click at [494, 255] on label "Fixed amount" at bounding box center [497, 249] width 70 height 17
click at [480, 251] on input "Fixed amount" at bounding box center [475, 247] width 7 height 7
radio input "true"
click at [564, 250] on span "Free shipping" at bounding box center [567, 249] width 50 height 9
click at [549, 250] on input "Free shipping" at bounding box center [545, 247] width 7 height 7
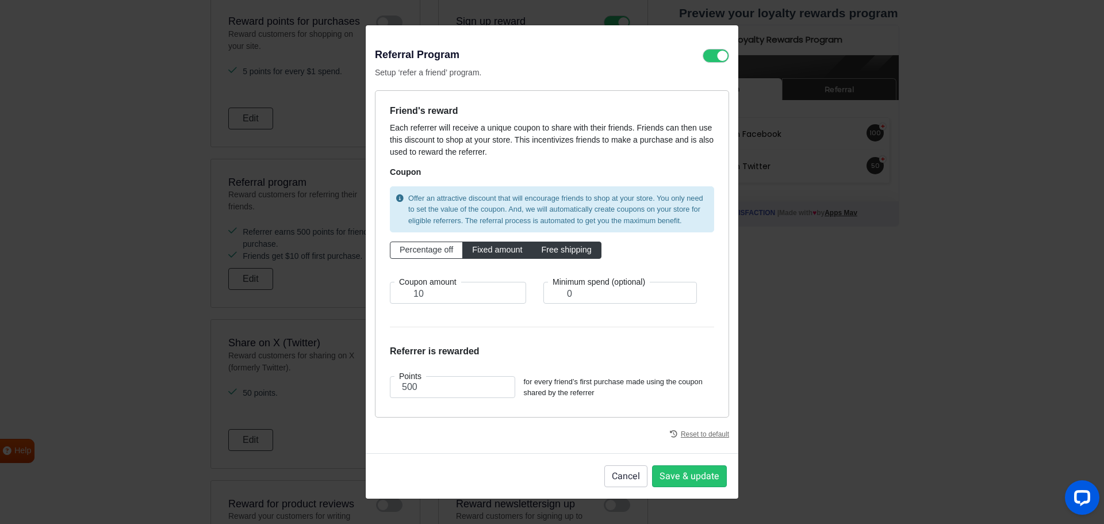
radio input "true"
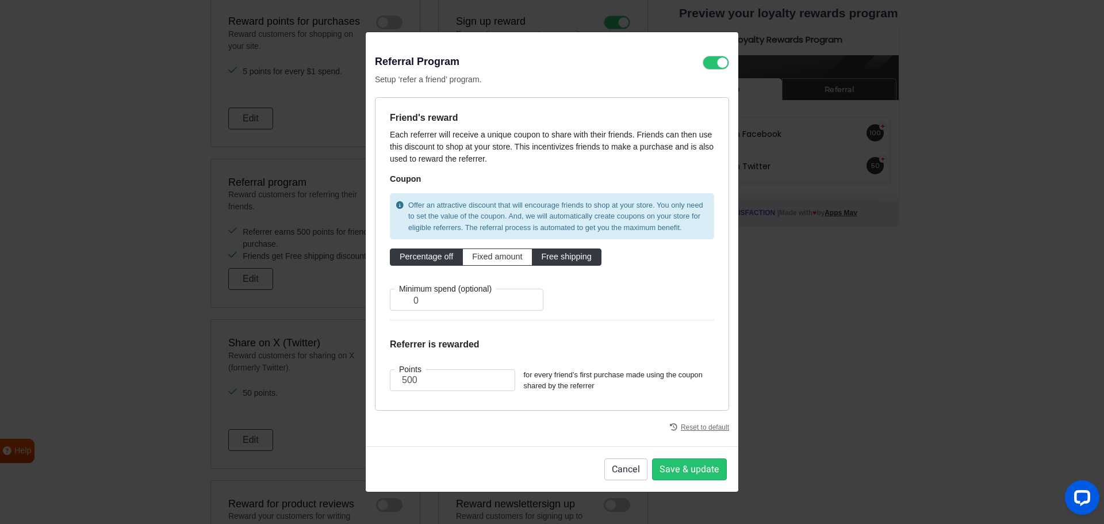
click at [432, 255] on span "Percentage off" at bounding box center [426, 256] width 53 height 9
click at [407, 255] on input "Percentage off" at bounding box center [403, 254] width 7 height 7
radio input "true"
type input "10"
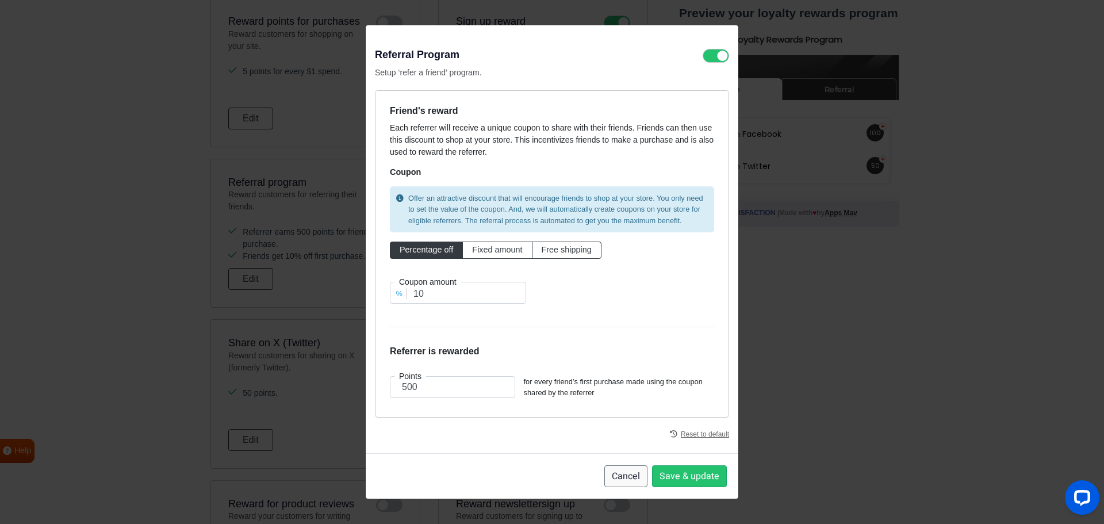
click at [616, 469] on button "Cancel" at bounding box center [625, 476] width 43 height 22
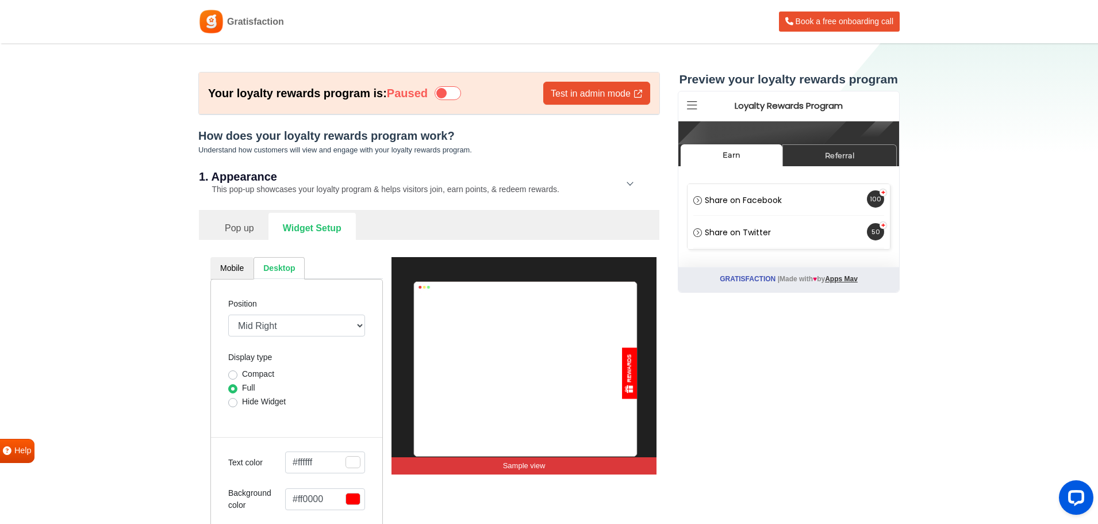
click at [306, 228] on link "Widget Setup" at bounding box center [312, 227] width 87 height 28
click at [629, 180] on div "1. Appearance This pop-up showcases your loyalty program & helps visitors join,…" at bounding box center [429, 183] width 461 height 53
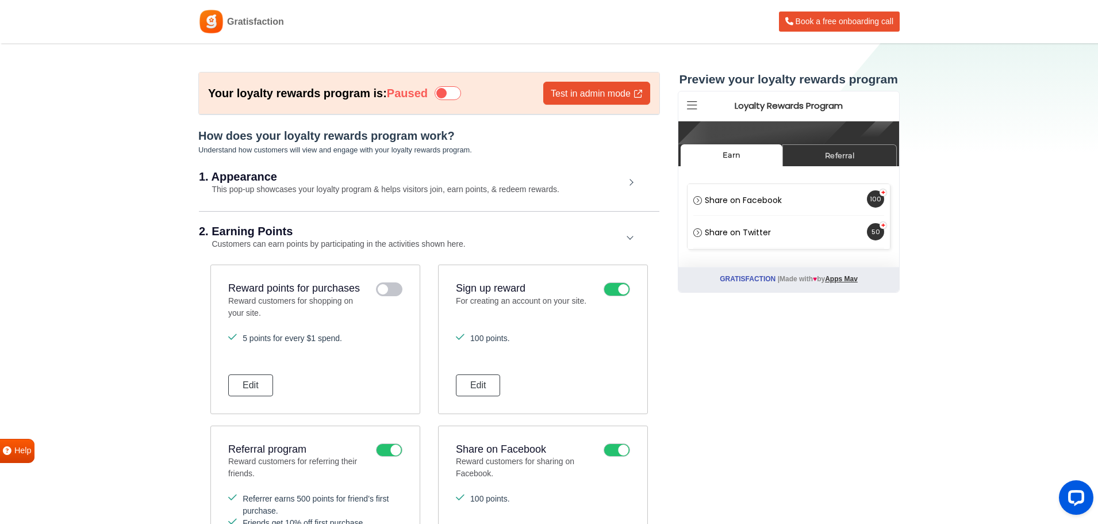
click at [631, 235] on div "2. Earning Points Customers can earn points by participating in the activities …" at bounding box center [429, 237] width 461 height 53
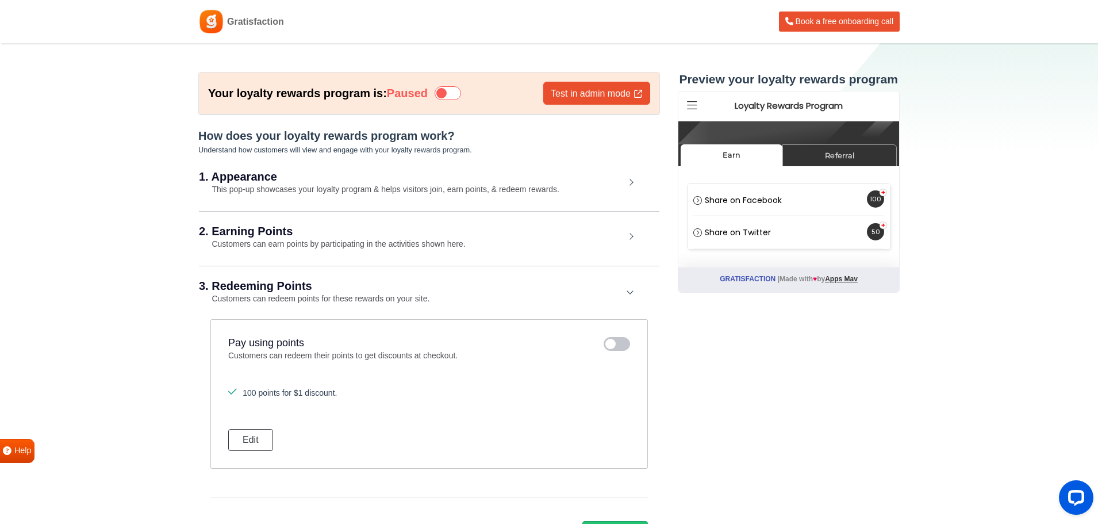
click at [627, 292] on div "3. Redeeming Points Customers can redeem points for these rewards on your site." at bounding box center [429, 292] width 461 height 53
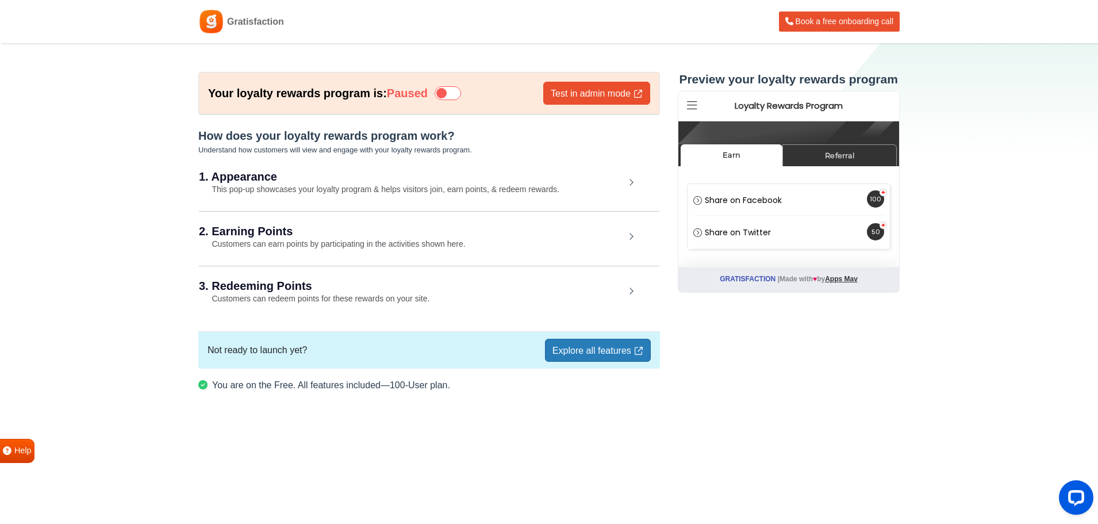
click at [592, 350] on link "Explore all features" at bounding box center [598, 350] width 106 height 23
click at [600, 173] on h2 "1. Appearance" at bounding box center [412, 176] width 426 height 11
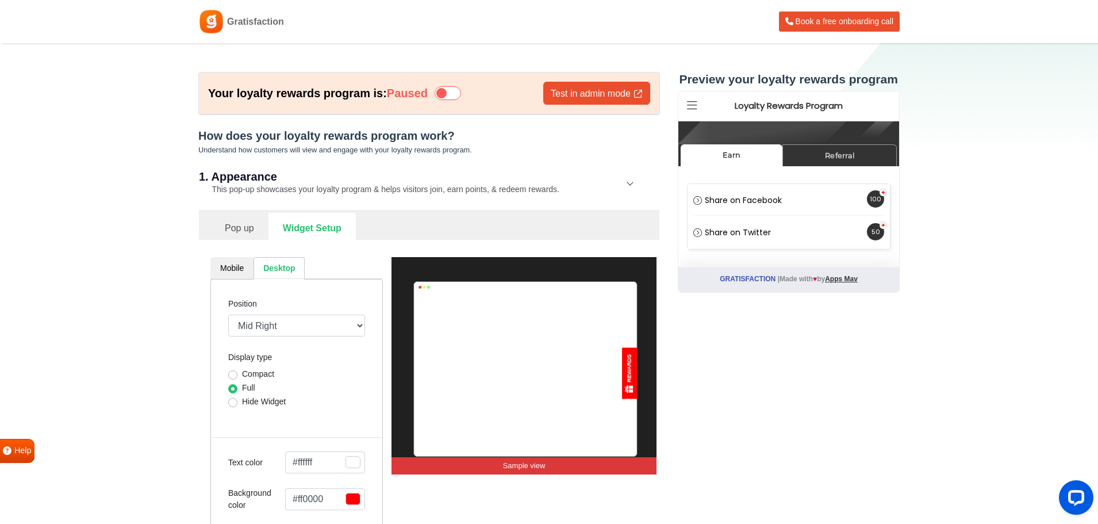
click at [240, 239] on link "Pop up" at bounding box center [239, 227] width 58 height 28
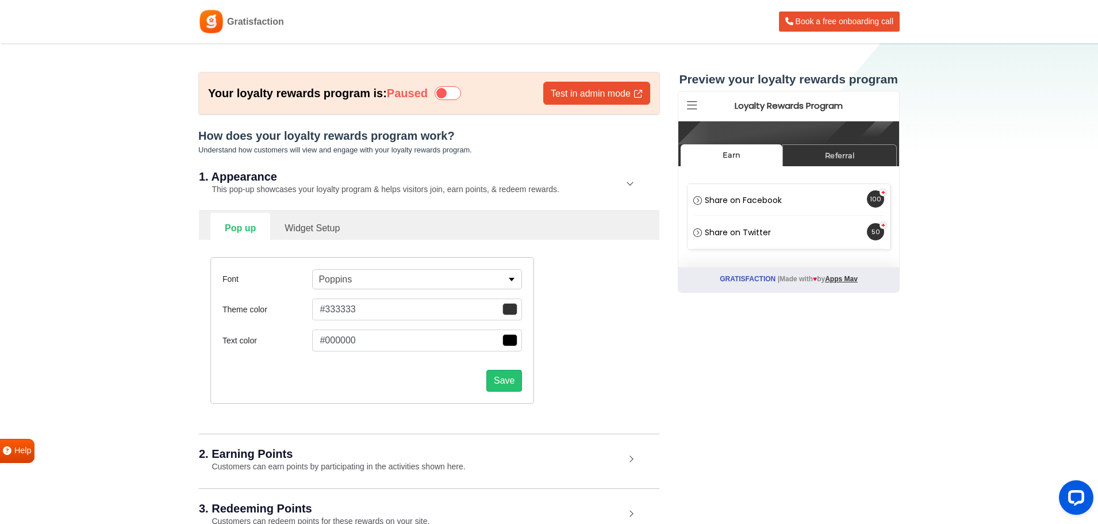
click at [307, 226] on link "Widget Setup" at bounding box center [312, 227] width 84 height 28
select select "right"
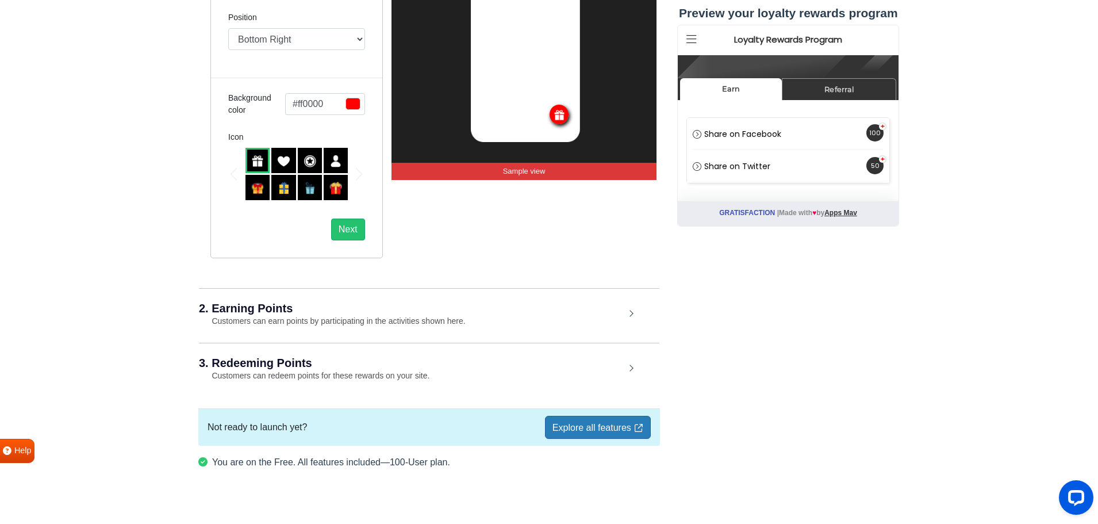
scroll to position [367, 0]
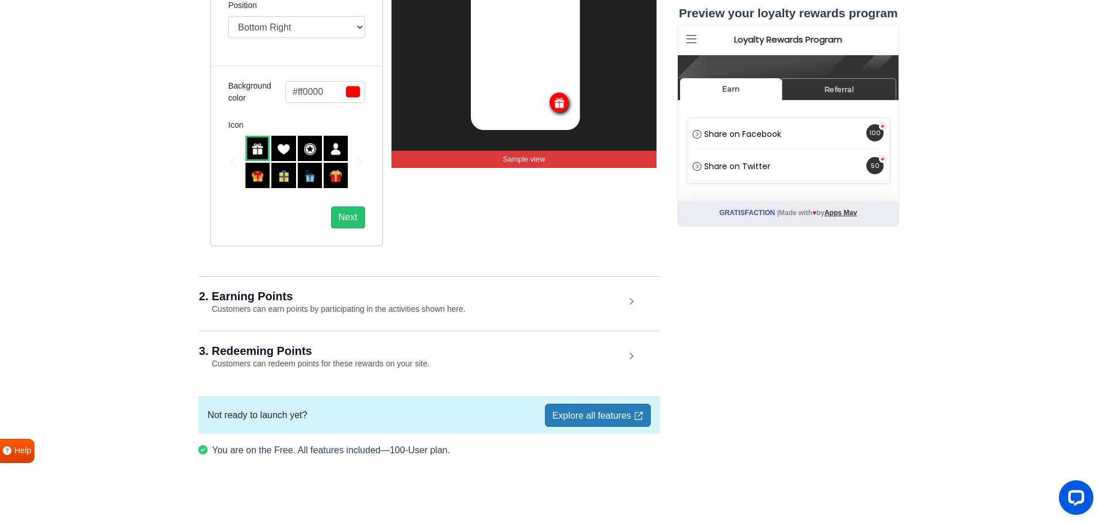
click at [367, 304] on div "2. Earning Points Customers can earn points by participating in the activities …" at bounding box center [429, 302] width 461 height 53
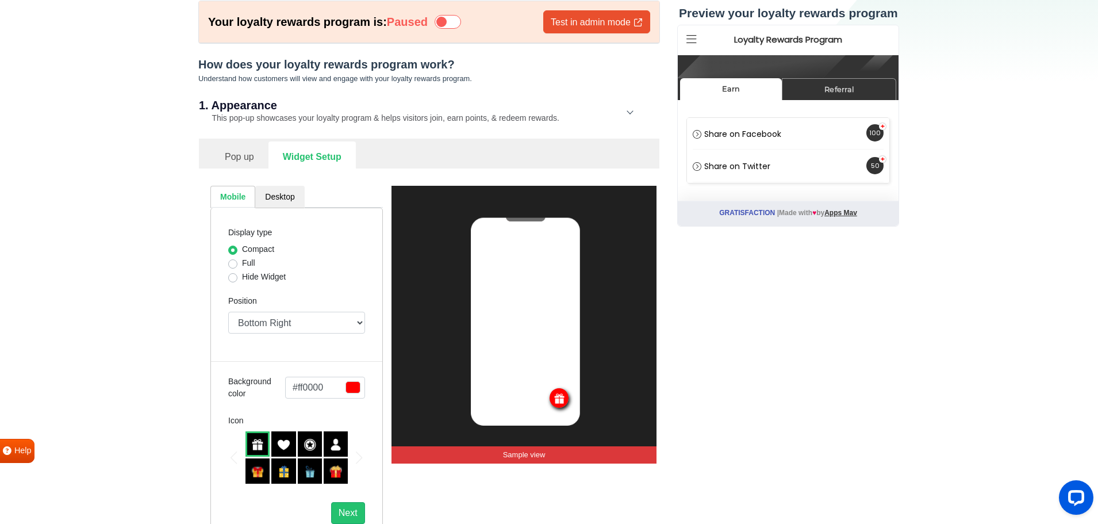
scroll to position [0, 0]
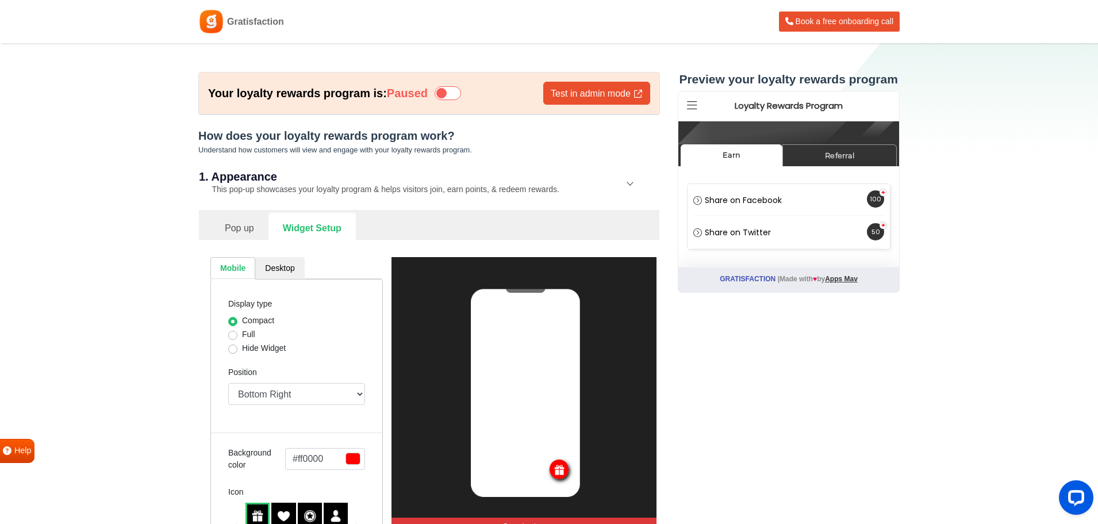
click at [298, 229] on link "Widget Setup" at bounding box center [312, 227] width 87 height 28
click at [460, 91] on icon at bounding box center [448, 93] width 26 height 14
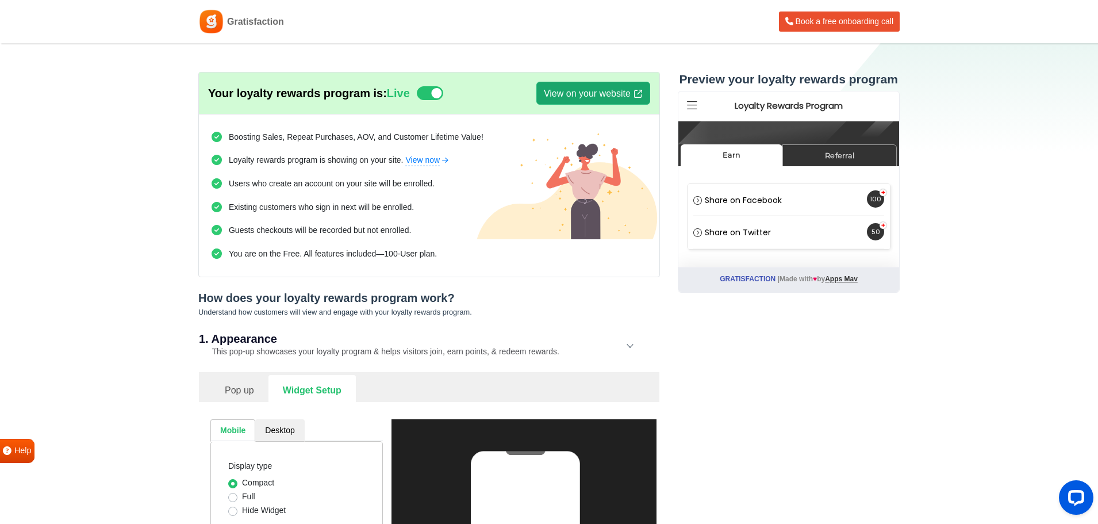
click at [586, 93] on link "View on your website" at bounding box center [593, 93] width 114 height 23
click at [428, 90] on icon at bounding box center [430, 93] width 26 height 14
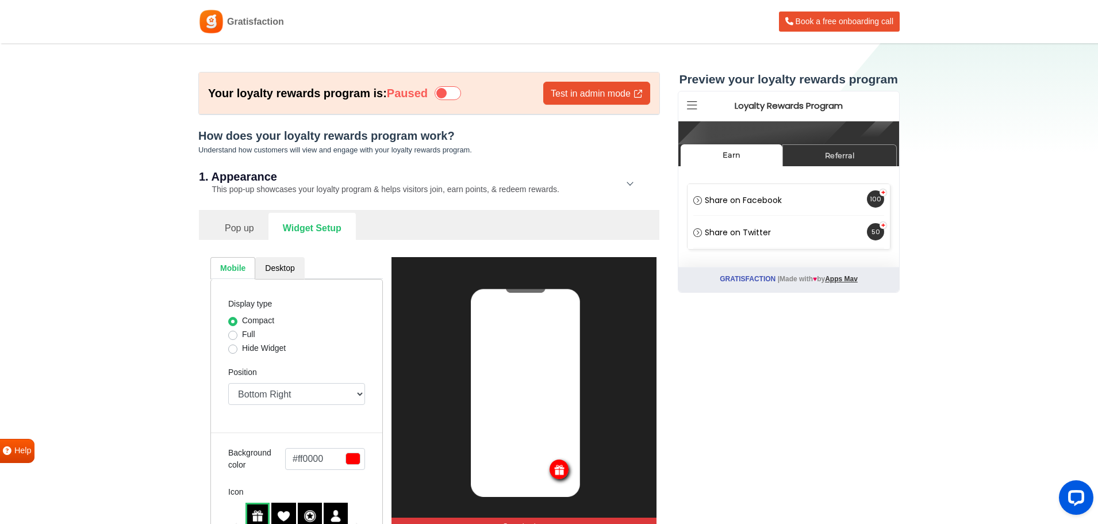
click at [457, 89] on icon at bounding box center [448, 93] width 26 height 14
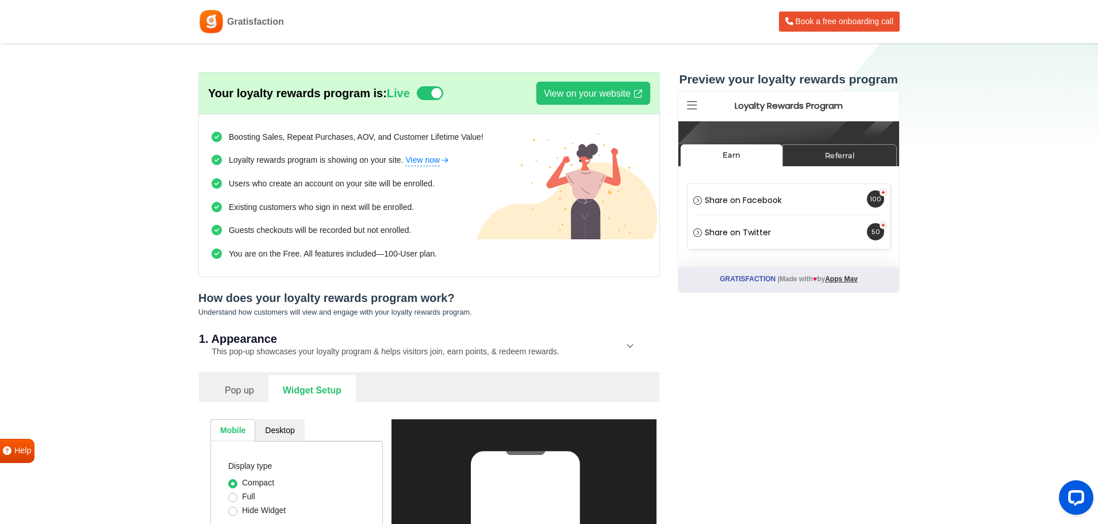
click at [434, 95] on icon at bounding box center [430, 93] width 26 height 14
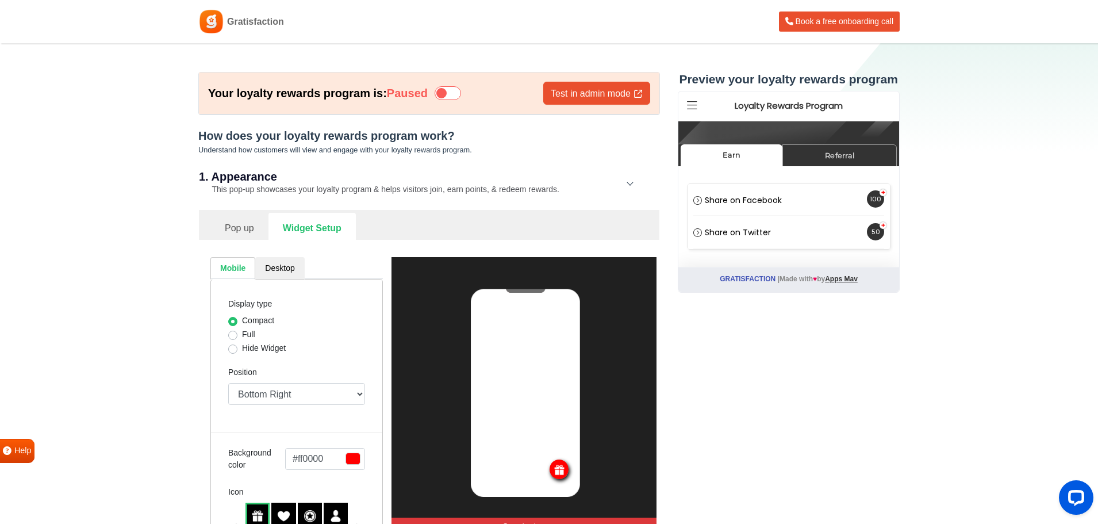
click at [457, 95] on icon at bounding box center [448, 93] width 26 height 14
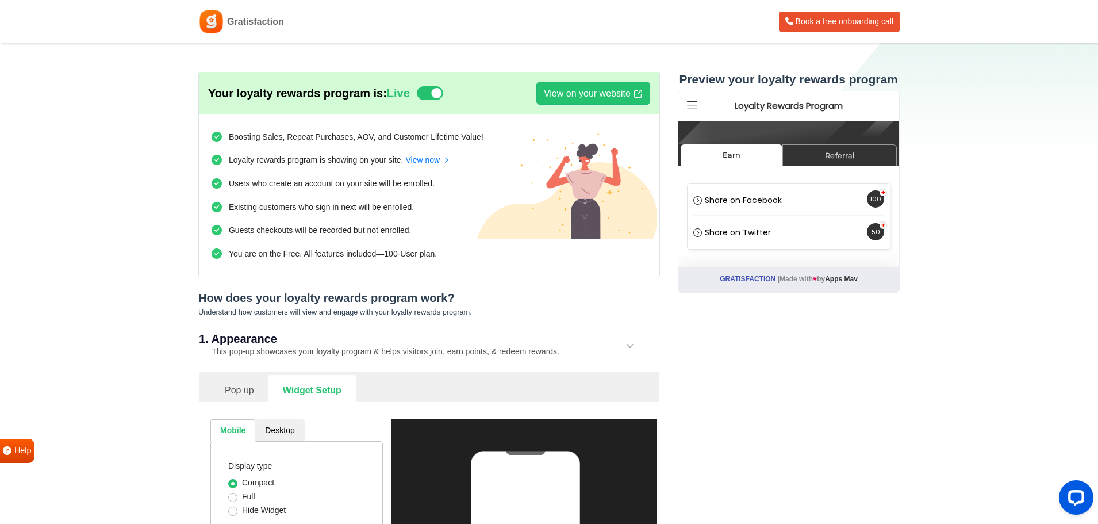
click at [431, 94] on icon at bounding box center [430, 93] width 26 height 14
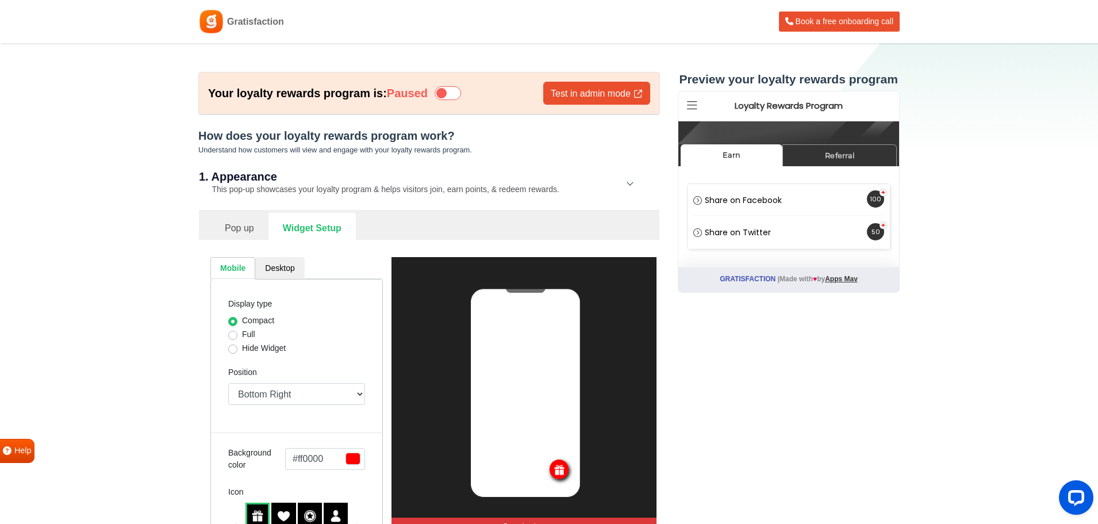
click at [458, 91] on icon at bounding box center [448, 93] width 26 height 14
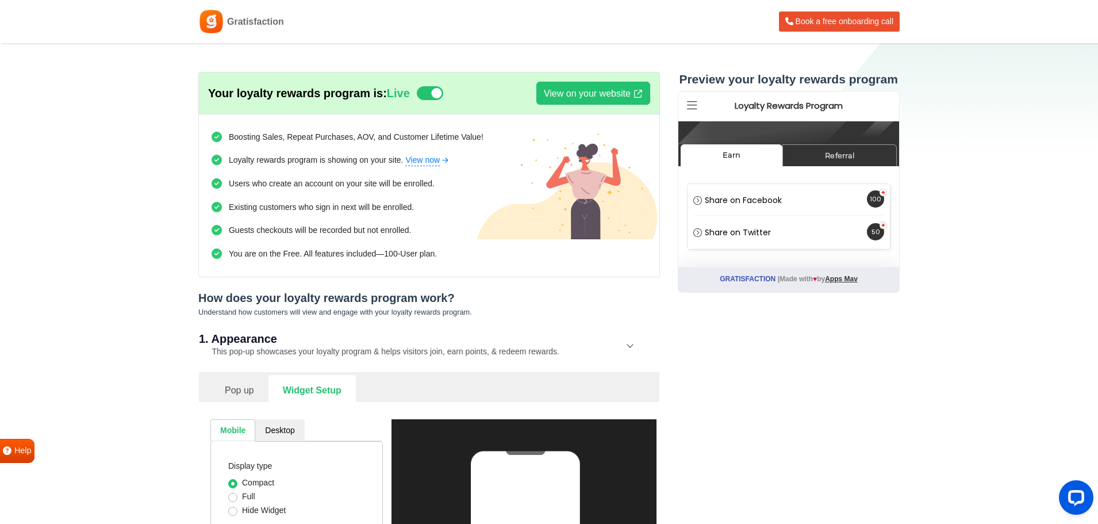
click at [428, 94] on icon at bounding box center [430, 93] width 26 height 14
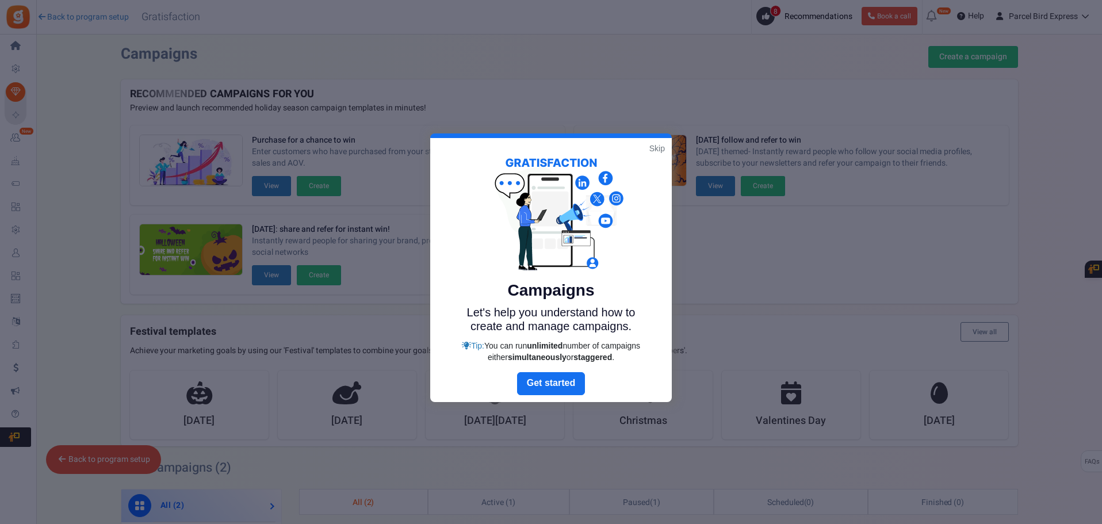
click at [657, 146] on link "Skip" at bounding box center [657, 148] width 16 height 11
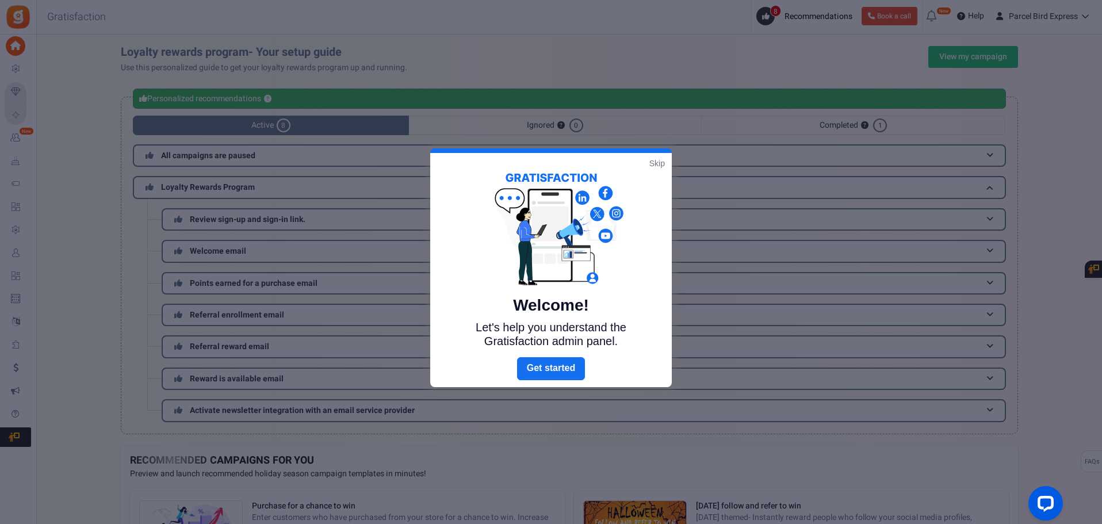
click at [655, 163] on link "Skip" at bounding box center [657, 163] width 16 height 11
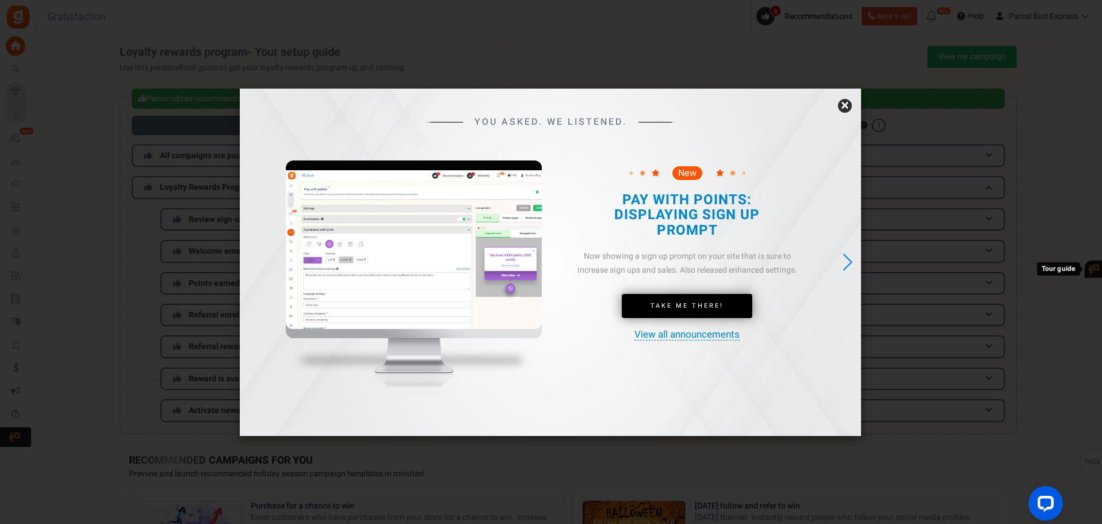
click at [846, 106] on link "×" at bounding box center [845, 106] width 14 height 14
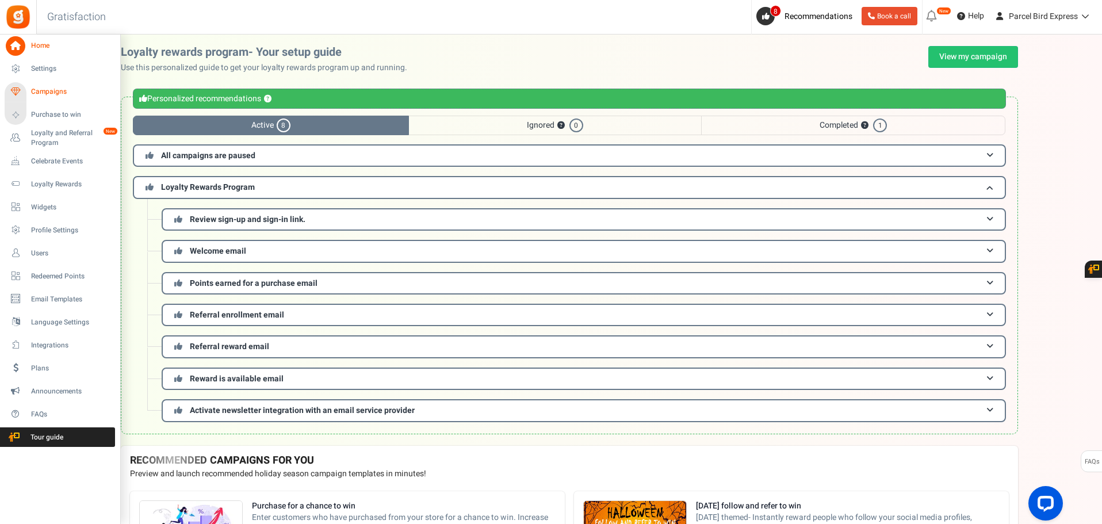
click at [46, 89] on span "Campaigns" at bounding box center [71, 92] width 80 height 10
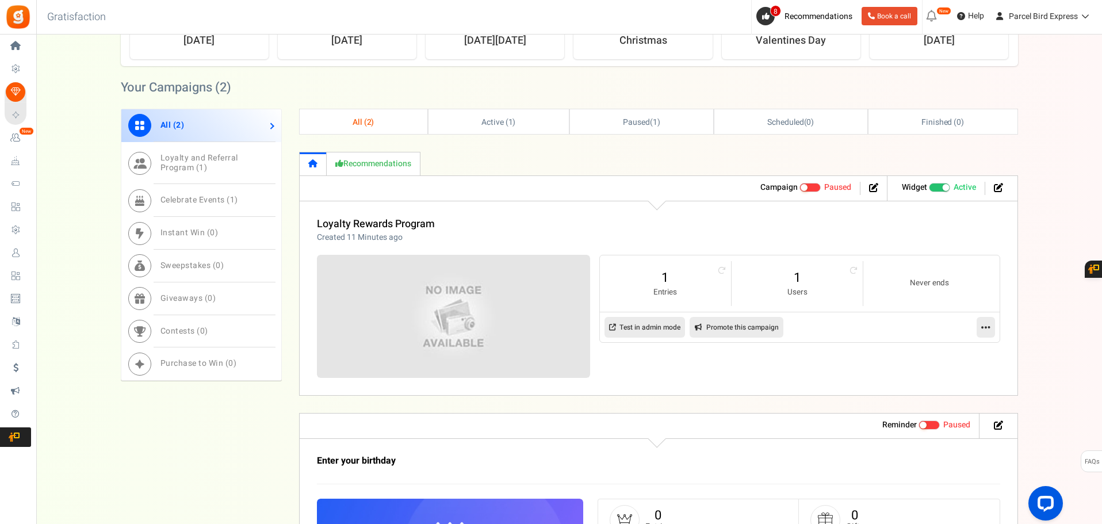
scroll to position [402, 0]
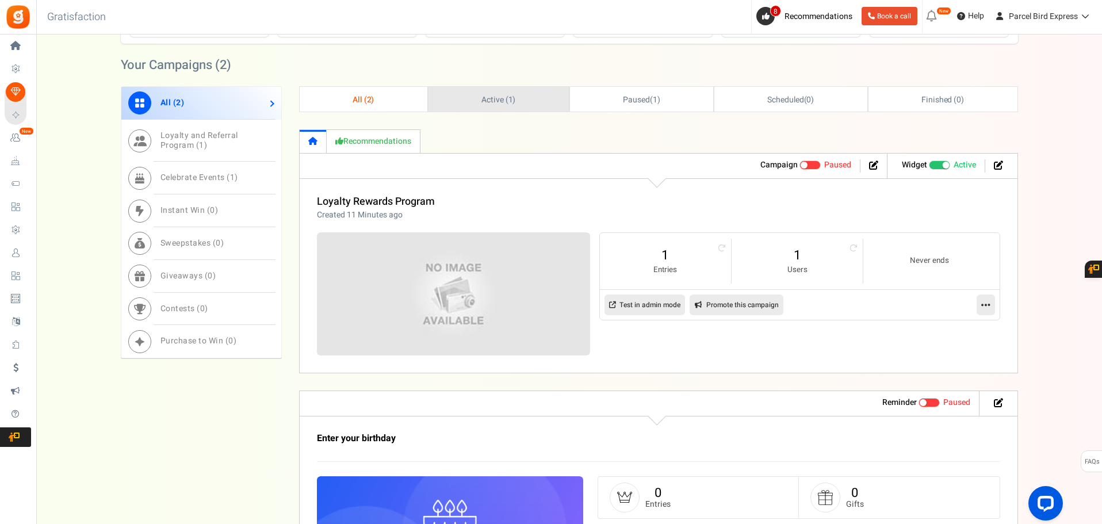
click at [489, 99] on span "Active ( 1 )" at bounding box center [498, 100] width 34 height 12
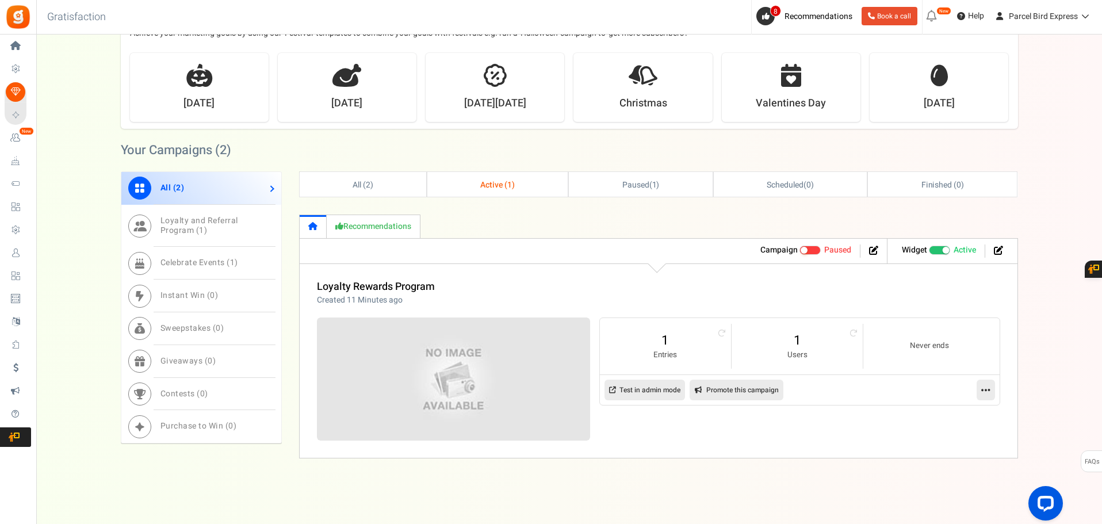
click at [981, 388] on icon at bounding box center [985, 390] width 9 height 10
click at [1003, 249] on li at bounding box center [995, 250] width 21 height 13
click at [999, 251] on icon at bounding box center [998, 250] width 9 height 9
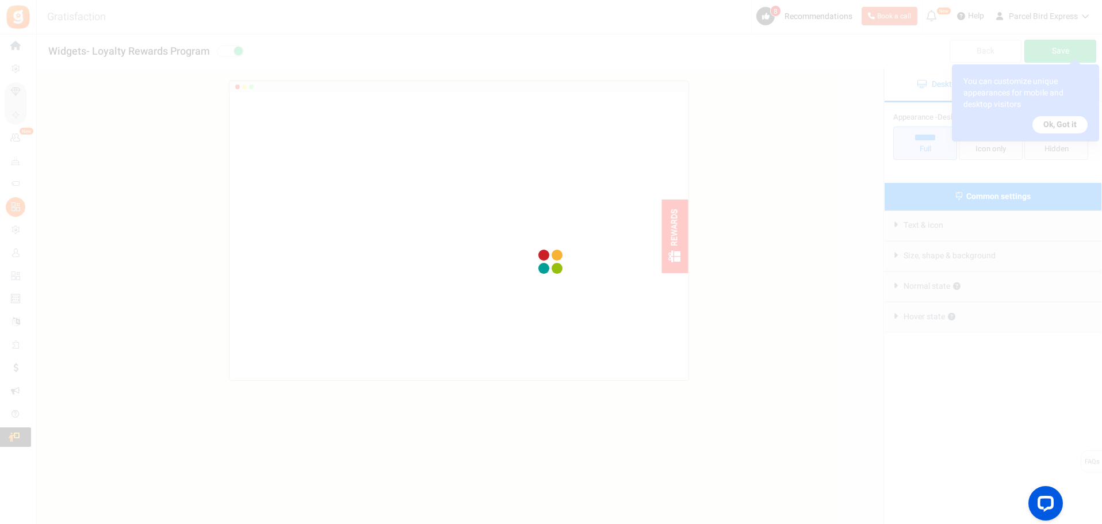
radio input "true"
select select "right"
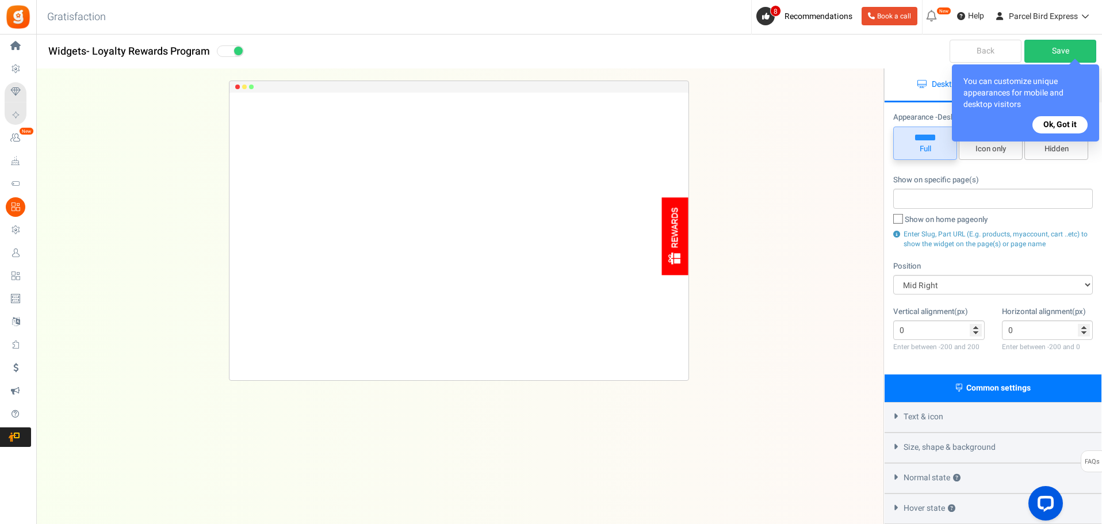
click at [1061, 134] on div "You can customize unique appearances for mobile and desktop visitors Ok, Got it" at bounding box center [1025, 102] width 147 height 77
click at [1061, 128] on button "Ok, Got it" at bounding box center [1059, 124] width 55 height 17
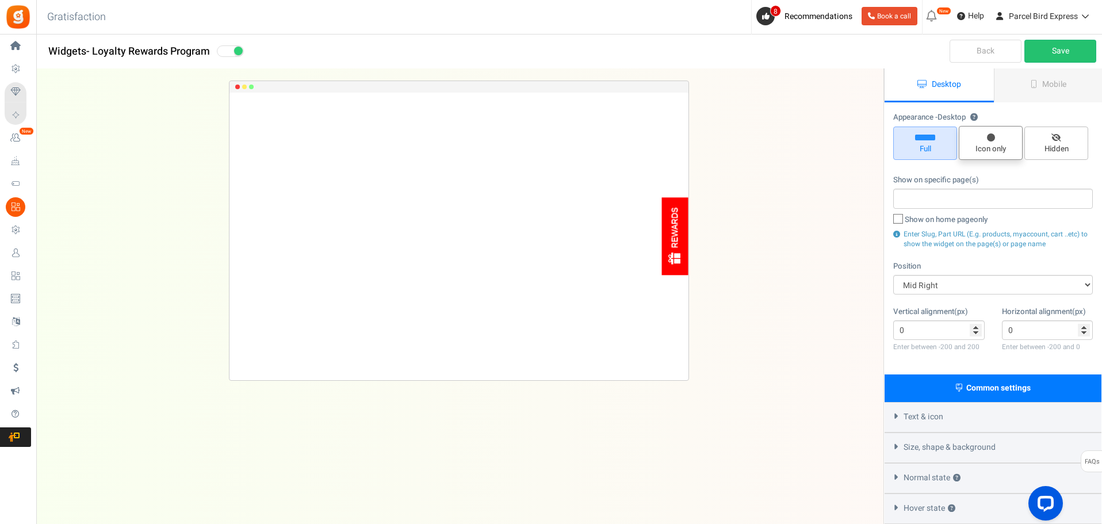
click at [1042, 87] on span "Mobile" at bounding box center [1054, 84] width 24 height 12
click at [962, 88] on link "Desktop" at bounding box center [938, 85] width 109 height 34
click at [985, 141] on span "Icon only" at bounding box center [990, 143] width 64 height 34
click at [991, 136] on input "Icon only" at bounding box center [994, 131] width 7 height 7
radio input "true"
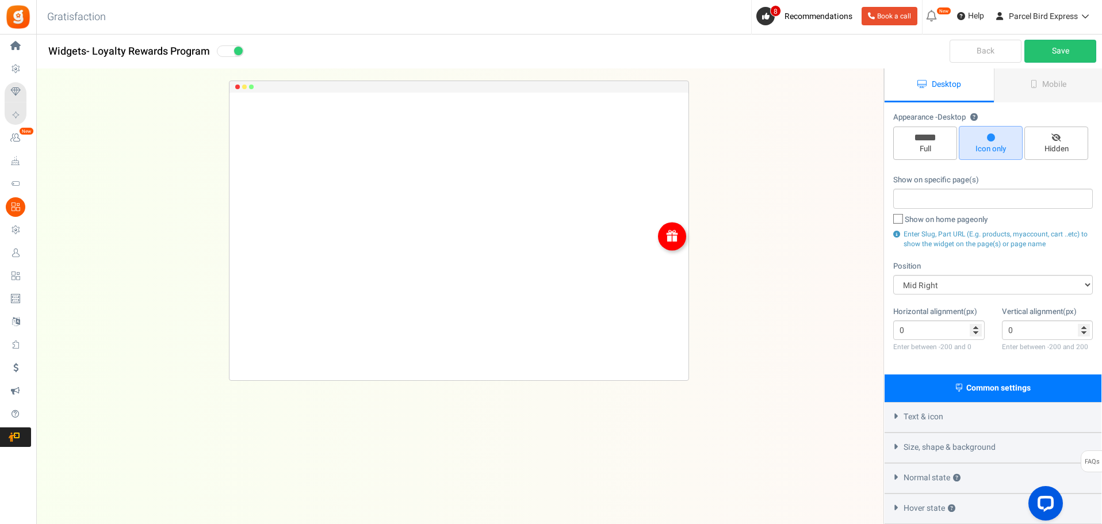
click at [916, 141] on span "Full" at bounding box center [925, 142] width 64 height 33
click at [925, 136] on input "Full" at bounding box center [928, 132] width 7 height 7
radio input "true"
radio input "false"
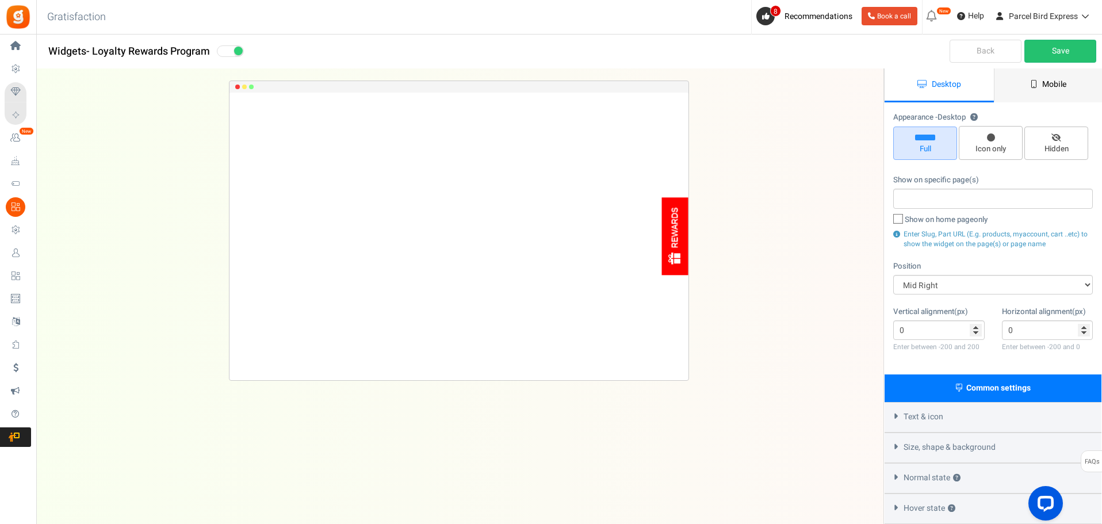
click at [1046, 83] on span "Mobile" at bounding box center [1054, 84] width 24 height 12
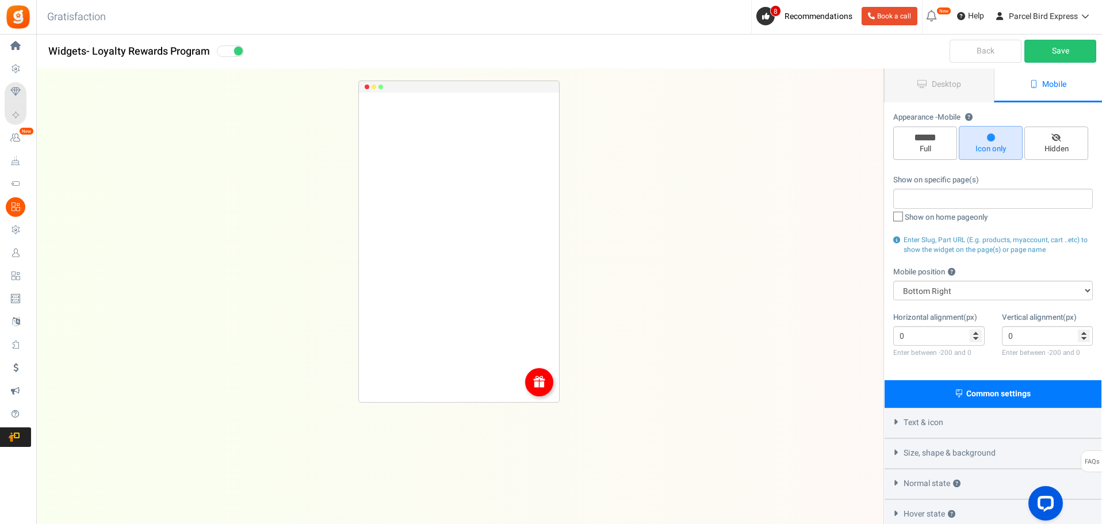
click at [977, 48] on link "Back" at bounding box center [985, 51] width 72 height 23
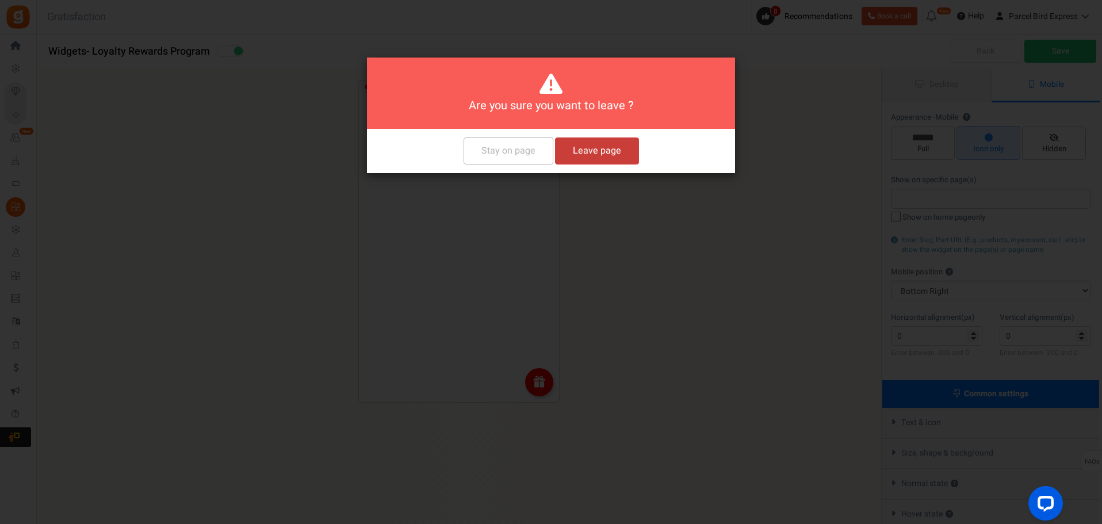
click at [595, 156] on button "Leave page" at bounding box center [597, 150] width 84 height 27
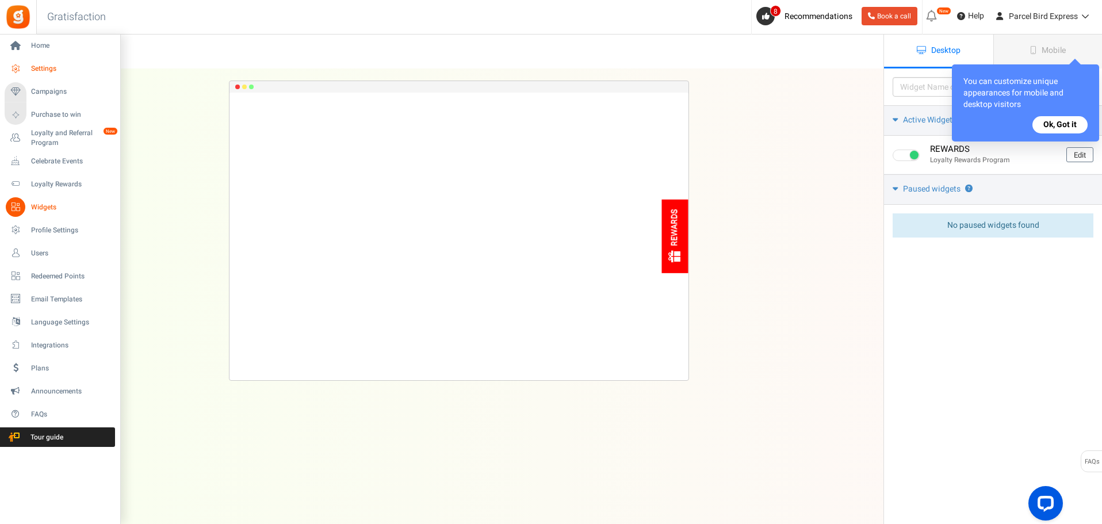
click at [43, 69] on span "Settings" at bounding box center [71, 69] width 80 height 10
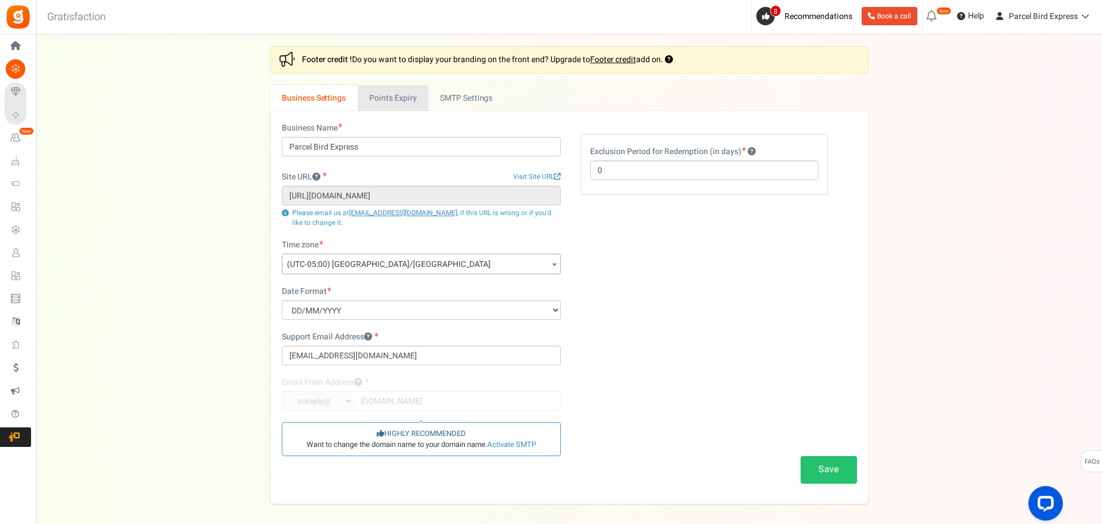
click at [400, 101] on link "Points Expiry" at bounding box center [393, 98] width 71 height 26
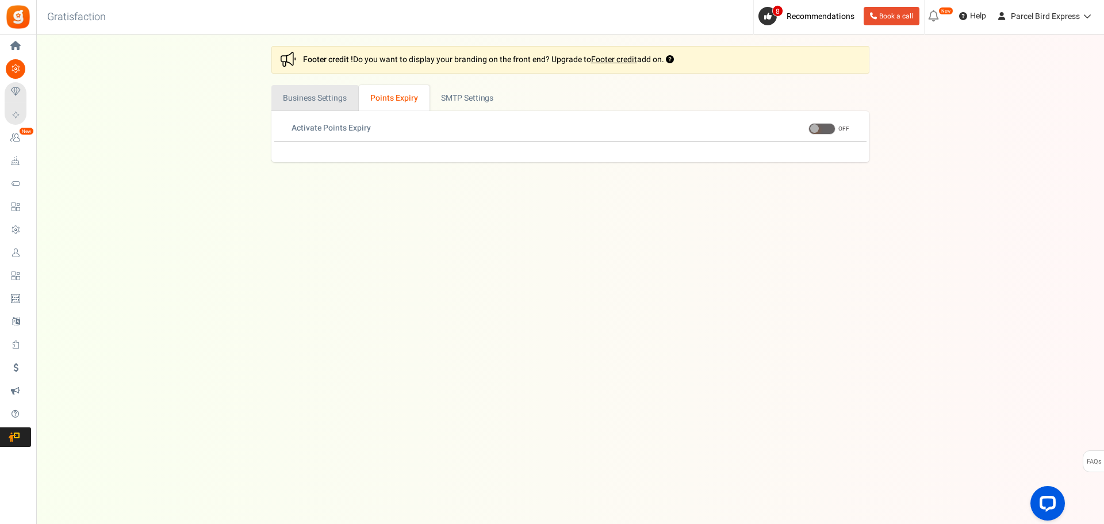
click at [323, 99] on link "Business Settings" at bounding box center [314, 98] width 87 height 26
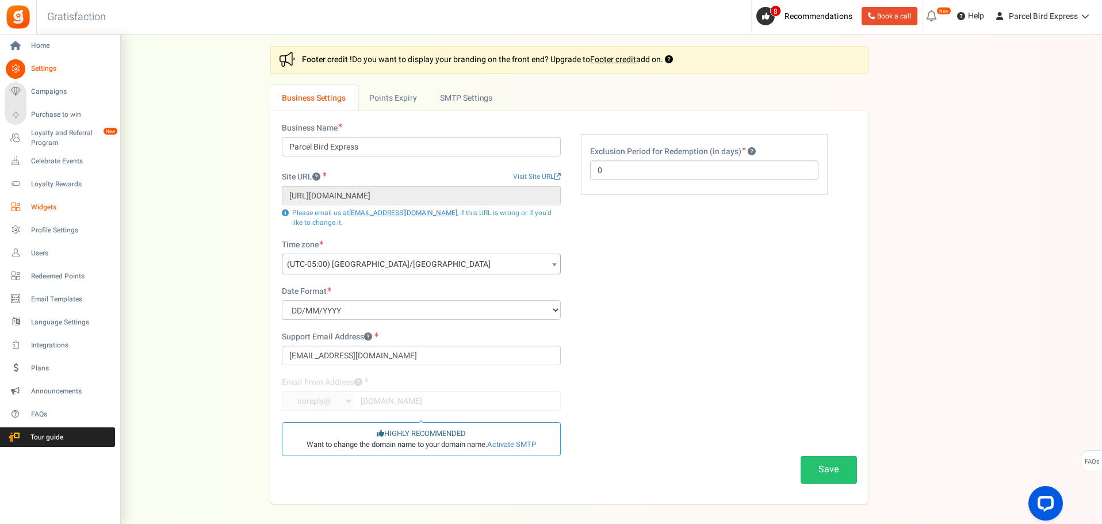
click at [45, 209] on span "Widgets" at bounding box center [71, 207] width 80 height 10
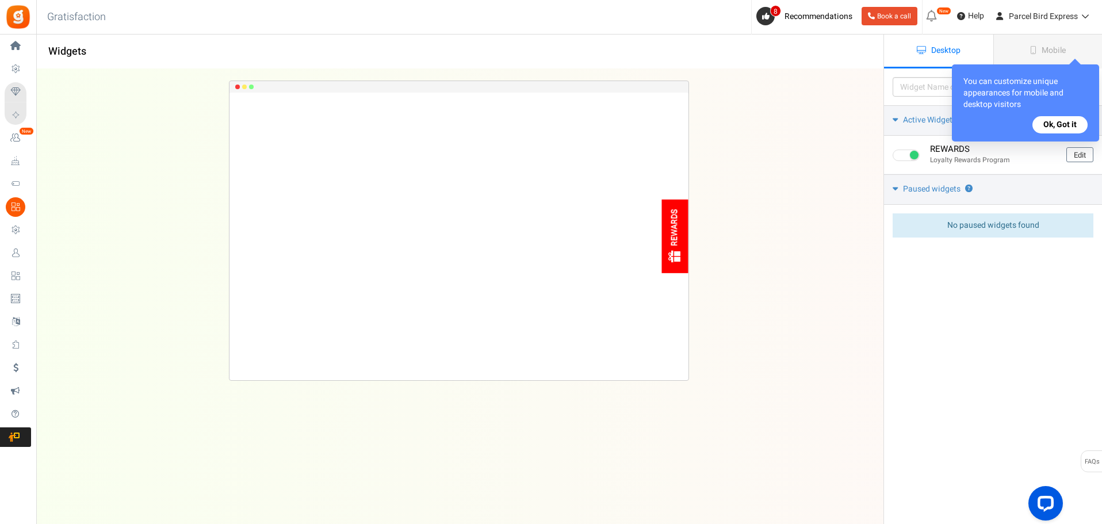
click at [1062, 122] on button "Ok, Got it" at bounding box center [1059, 124] width 55 height 17
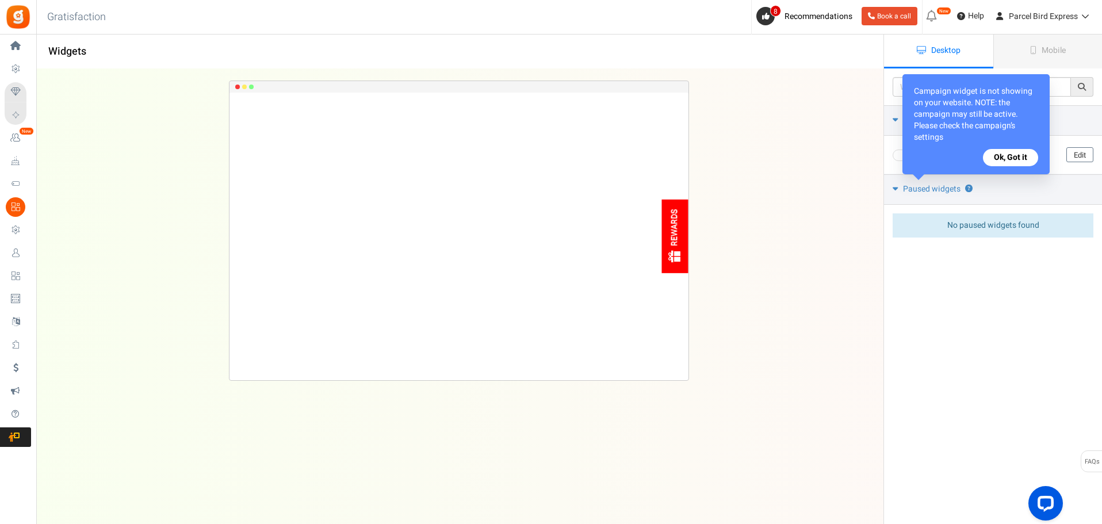
click at [1010, 159] on button "Ok, Got it" at bounding box center [1010, 157] width 55 height 17
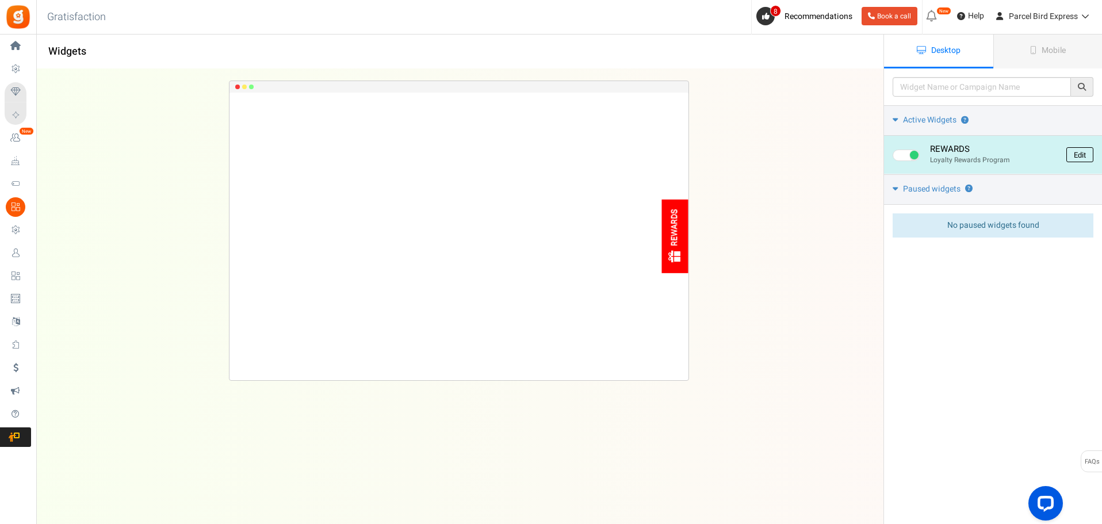
click at [1086, 154] on link "Edit" at bounding box center [1079, 154] width 27 height 15
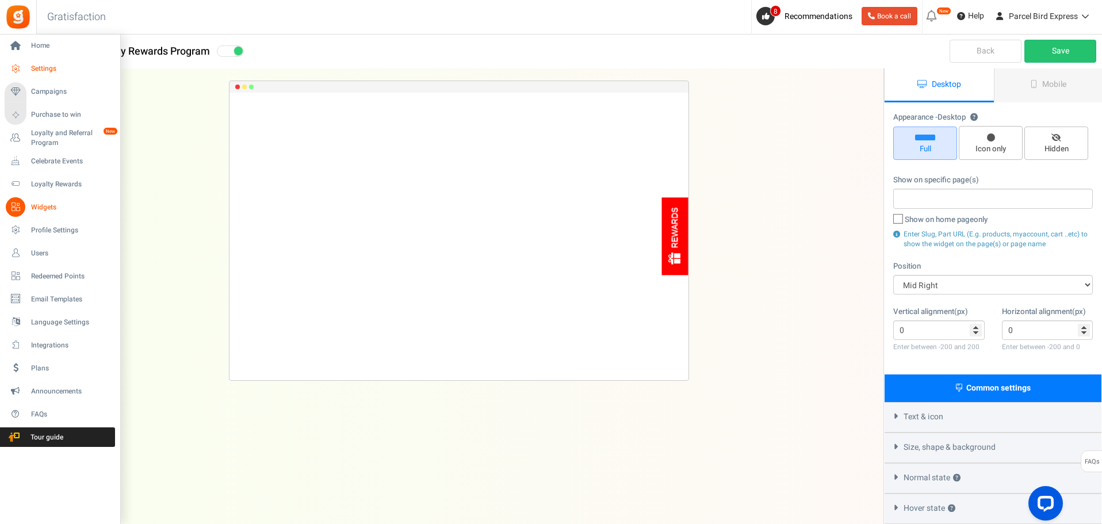
click at [40, 67] on span "Settings" at bounding box center [71, 69] width 80 height 10
